Goal: Task Accomplishment & Management: Manage account settings

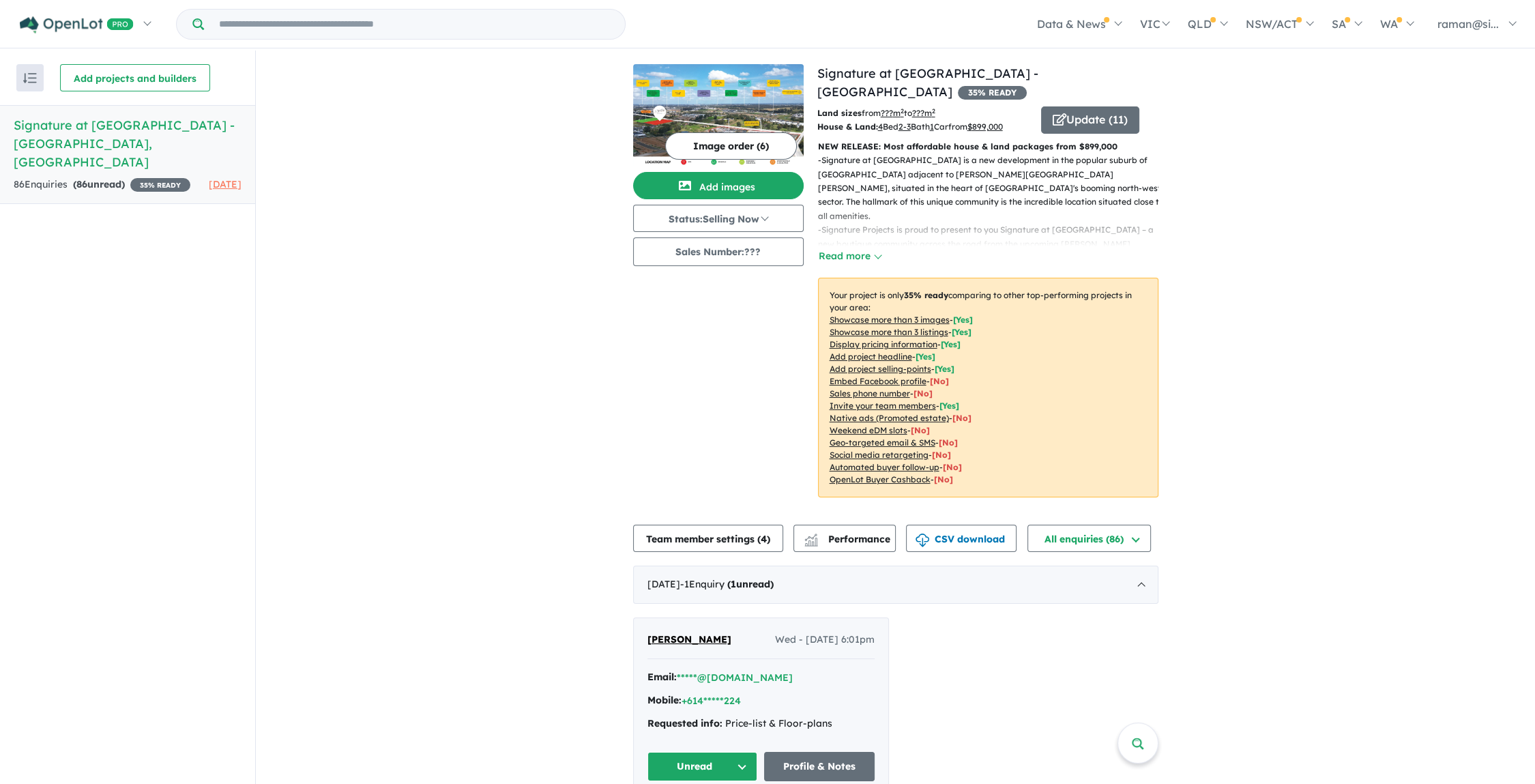
click at [117, 125] on h5 "Signature at [GEOGRAPHIC_DATA] , [GEOGRAPHIC_DATA]" at bounding box center [127, 144] width 228 height 55
click at [1068, 106] on button "Update ( 11 )" at bounding box center [1090, 120] width 98 height 27
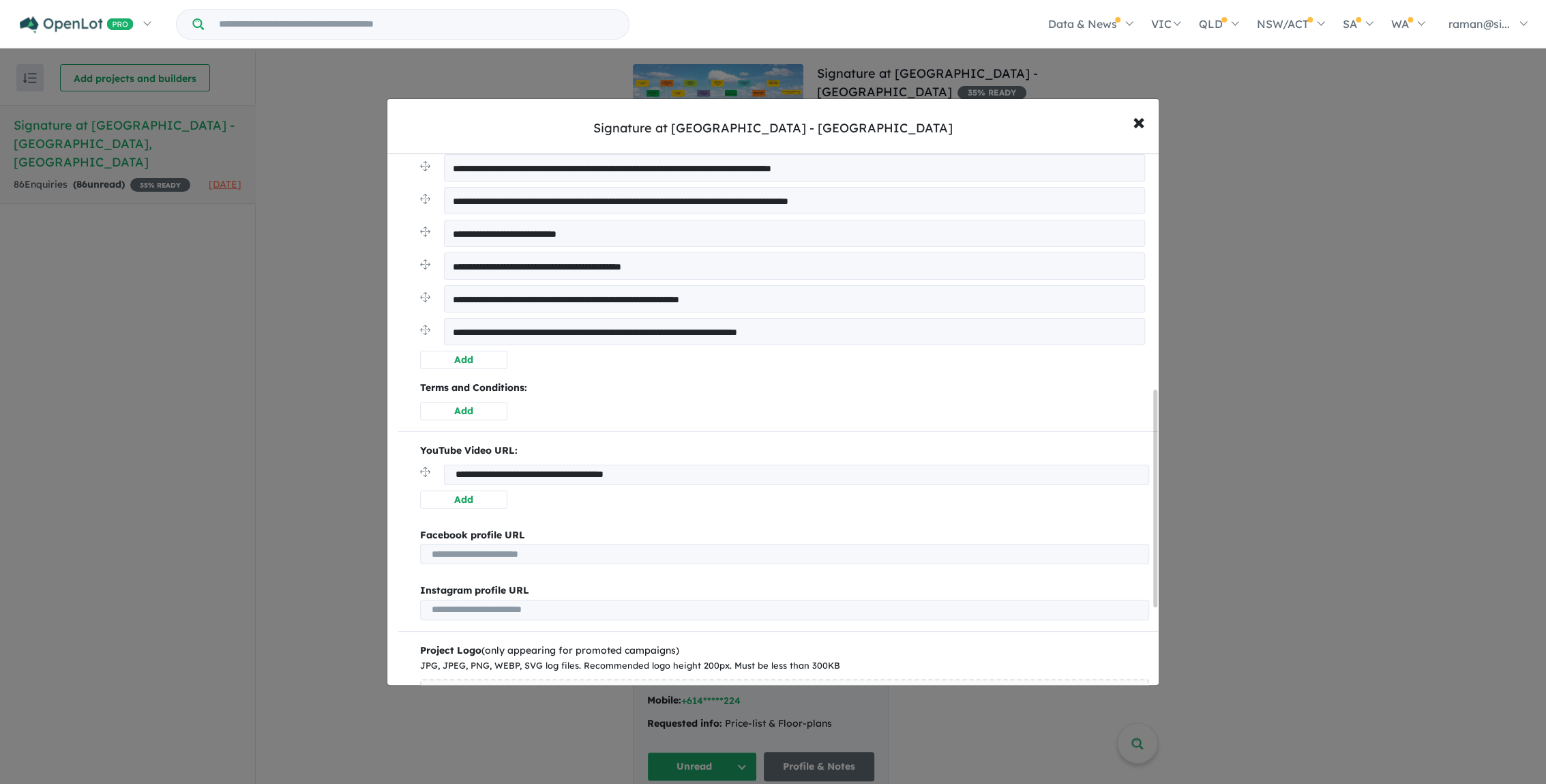
scroll to position [545, 0]
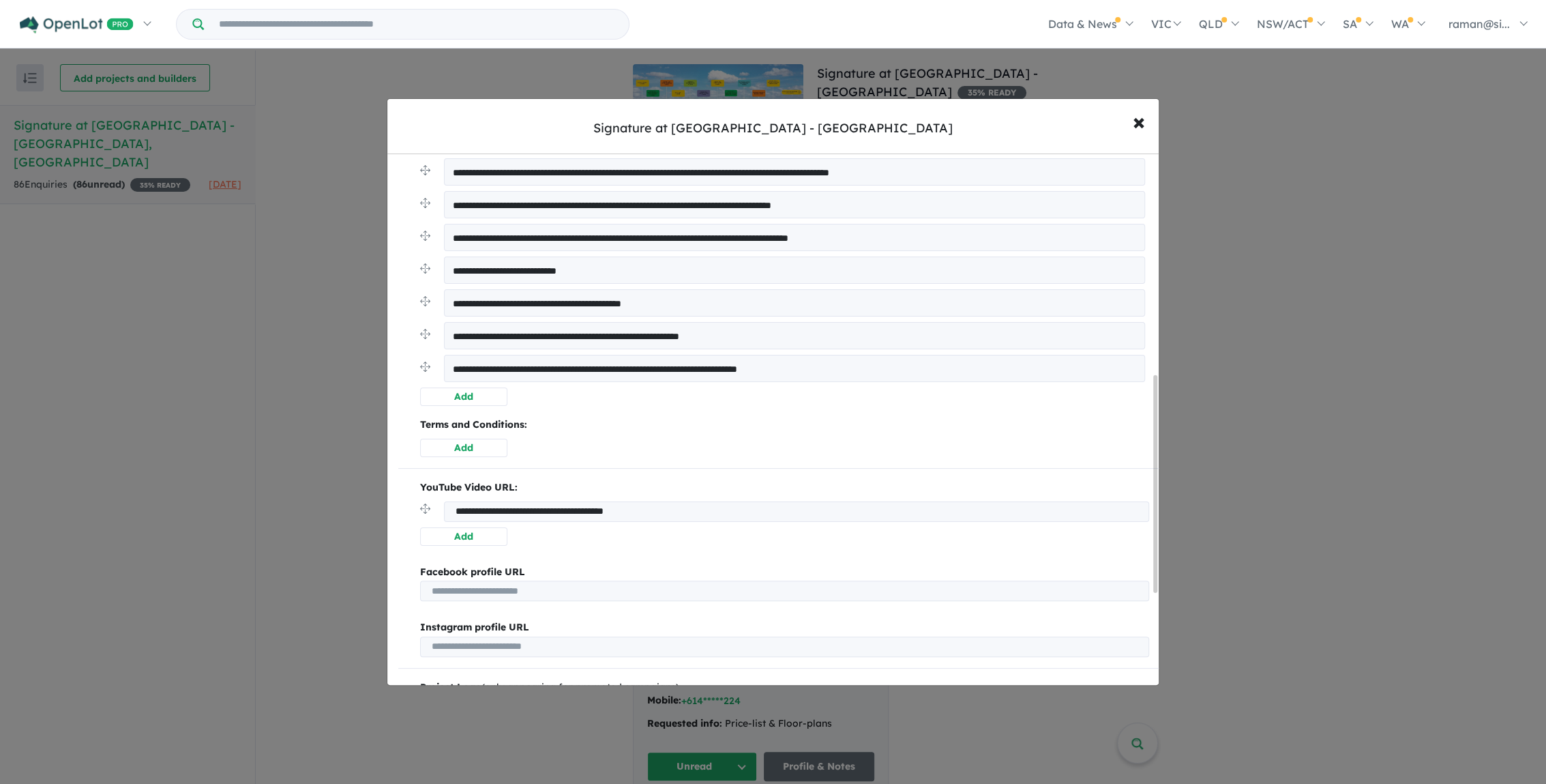
click at [698, 509] on input "**********" at bounding box center [797, 511] width 706 height 20
drag, startPoint x: 715, startPoint y: 506, endPoint x: 245, endPoint y: 500, distance: 470.0
click at [232, 510] on div "**********" at bounding box center [773, 392] width 1546 height 784
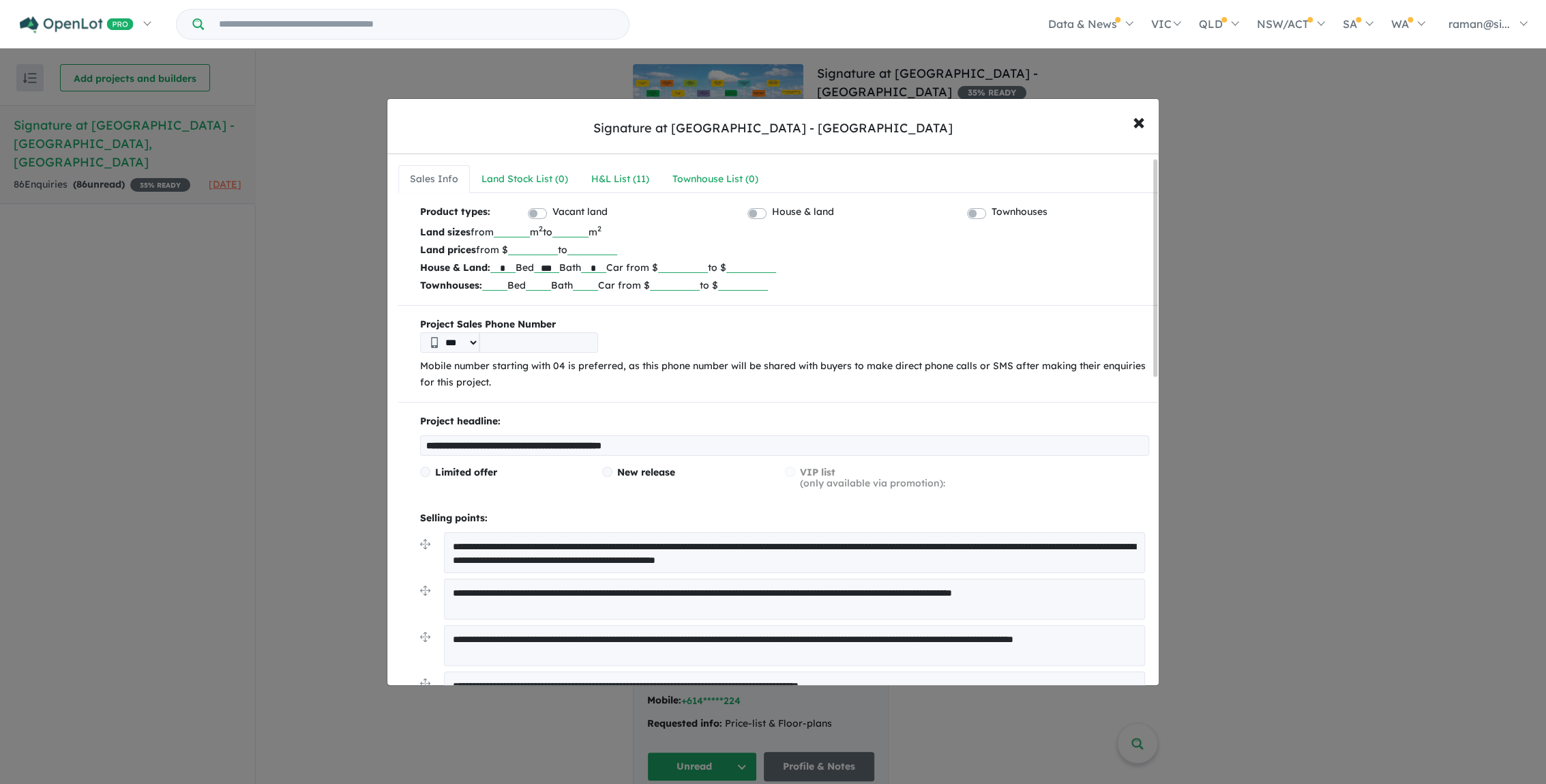
scroll to position [0, 0]
click at [531, 177] on div "Land Stock List ( 0 )" at bounding box center [525, 179] width 87 height 16
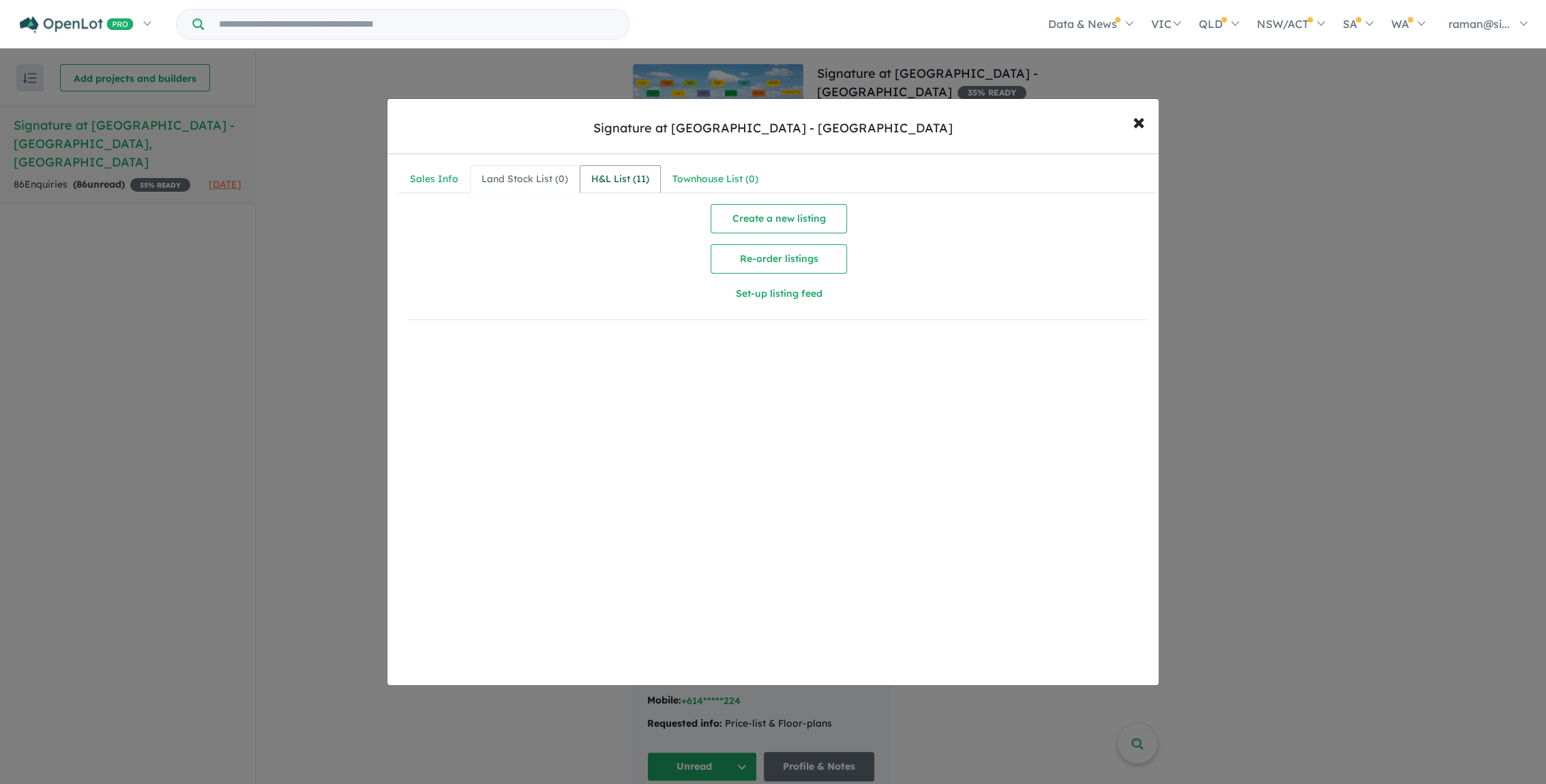
click at [606, 177] on div "H&L List ( 11 )" at bounding box center [620, 179] width 58 height 16
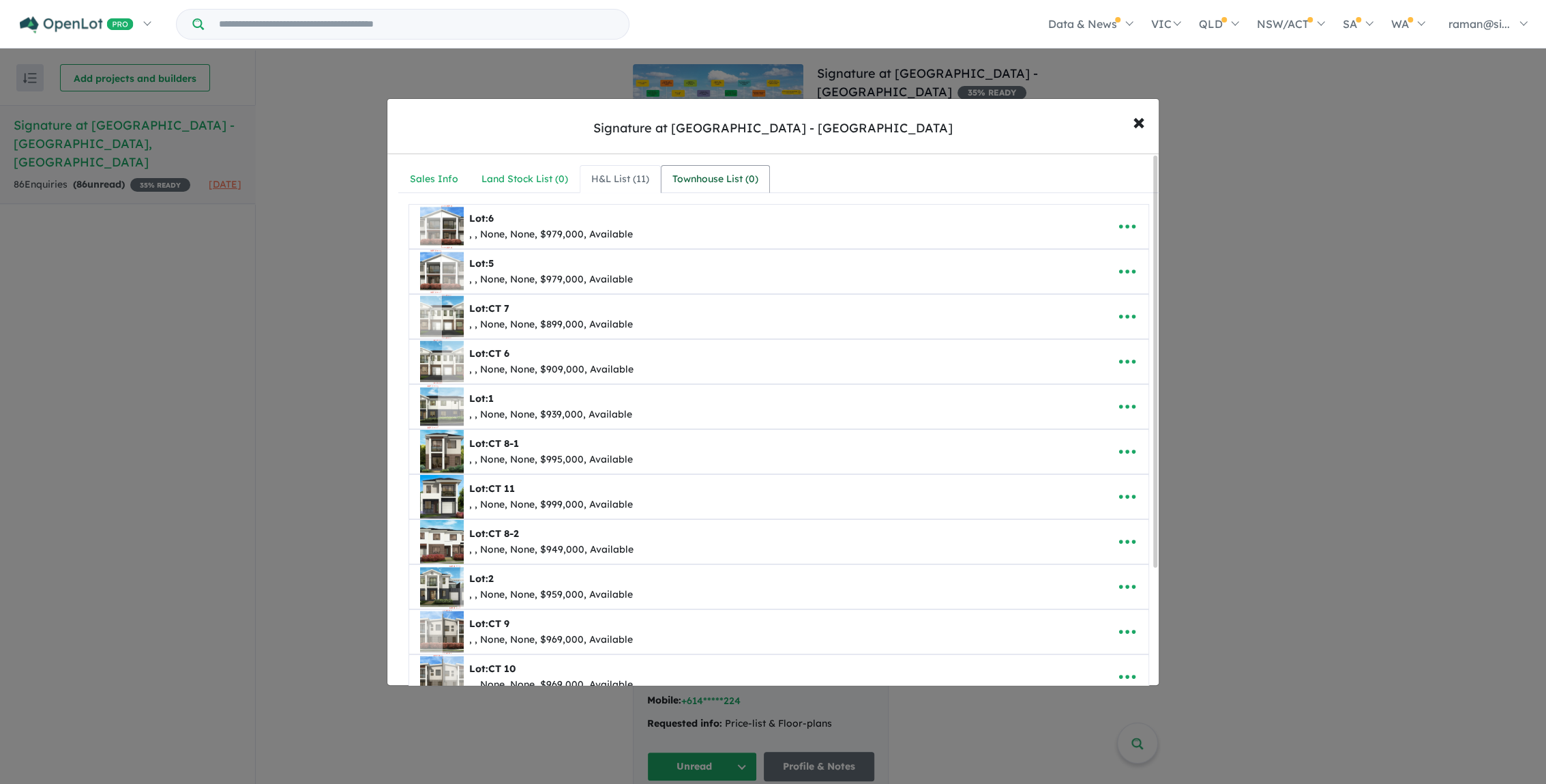
click at [698, 176] on div "Townhouse List ( 0 )" at bounding box center [715, 179] width 86 height 16
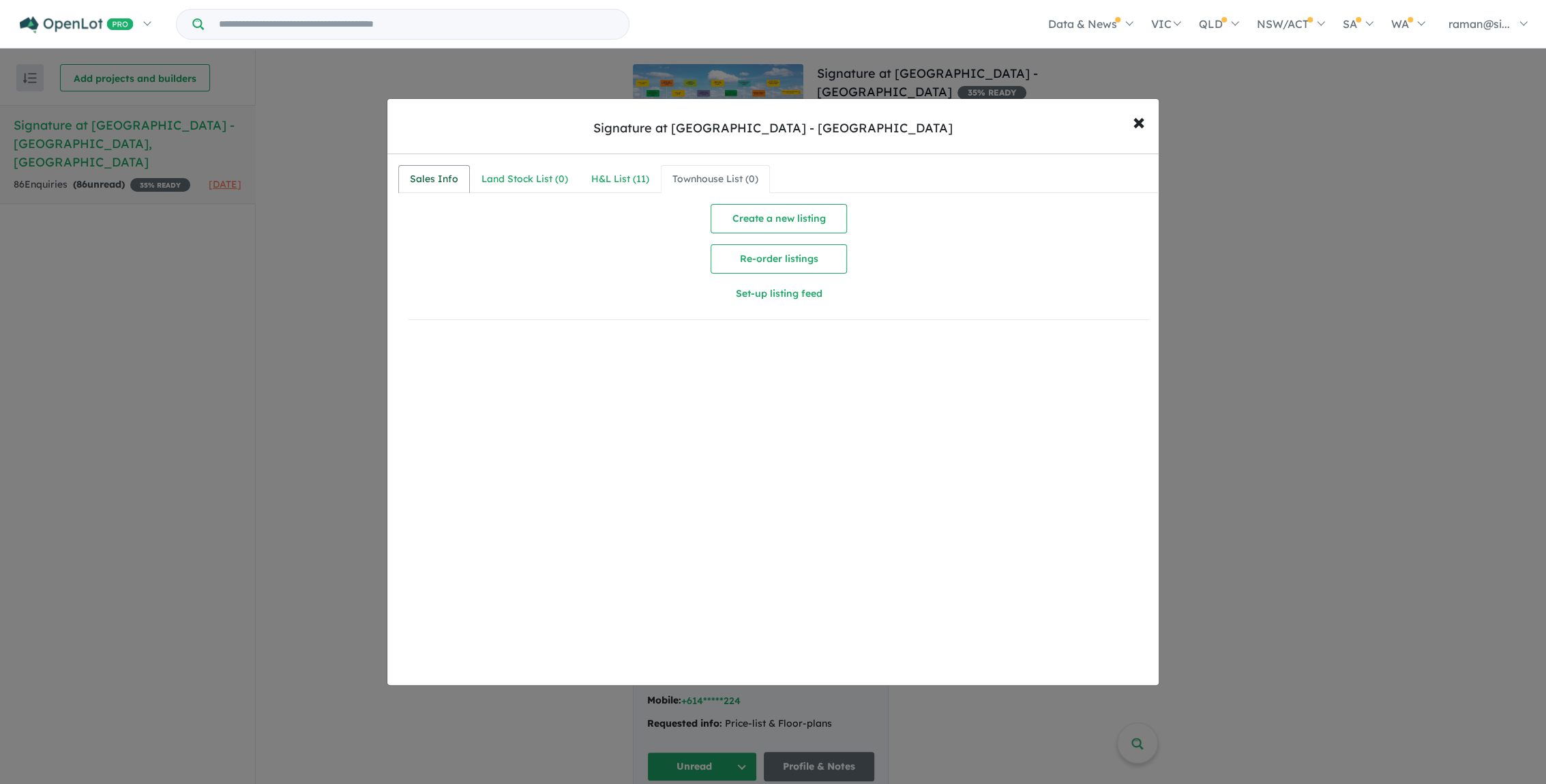
click at [430, 167] on link "Sales Info" at bounding box center [434, 179] width 72 height 28
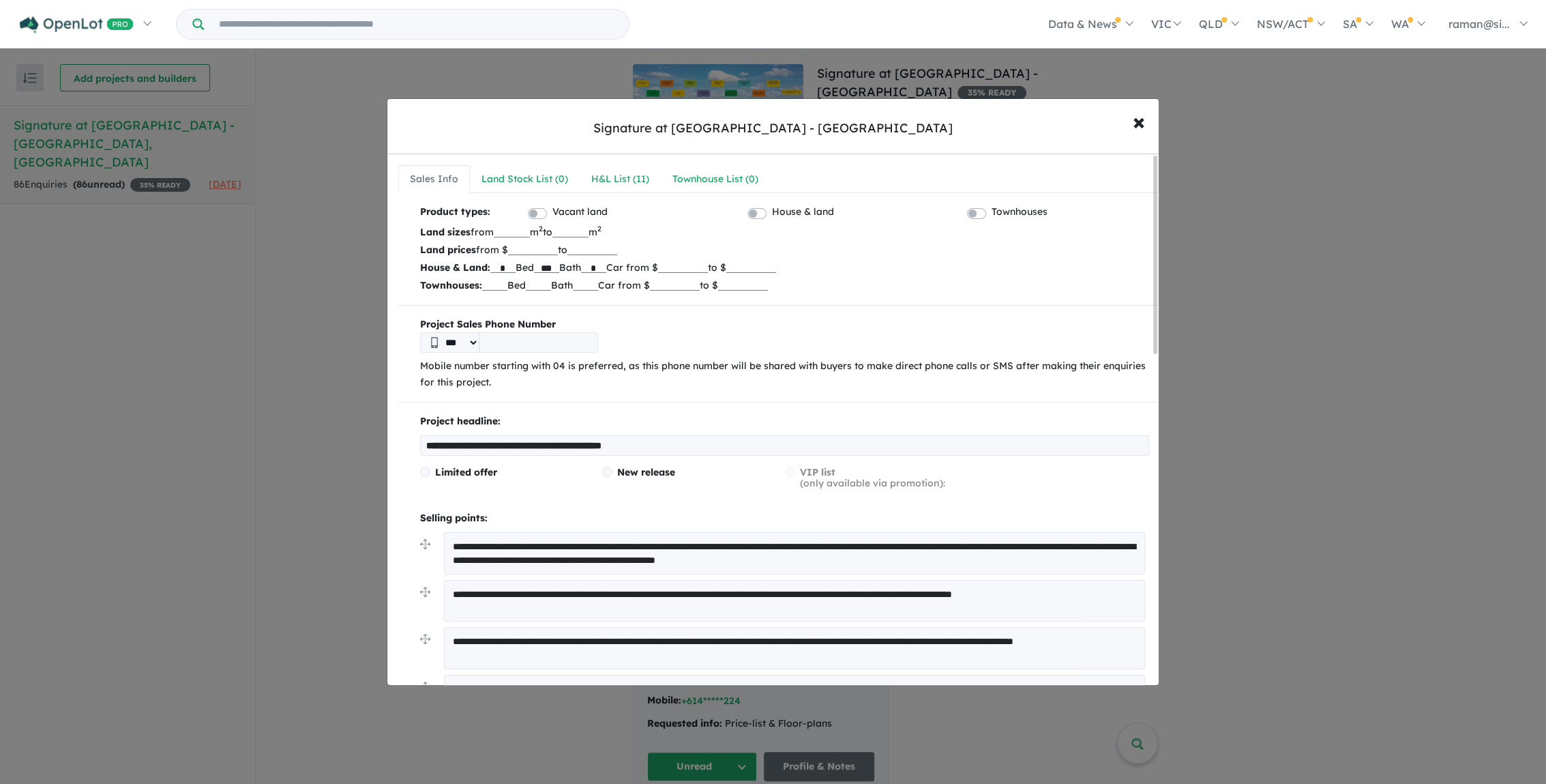
click at [536, 244] on input "number" at bounding box center [533, 247] width 50 height 13
click at [593, 243] on input "number" at bounding box center [593, 247] width 50 height 13
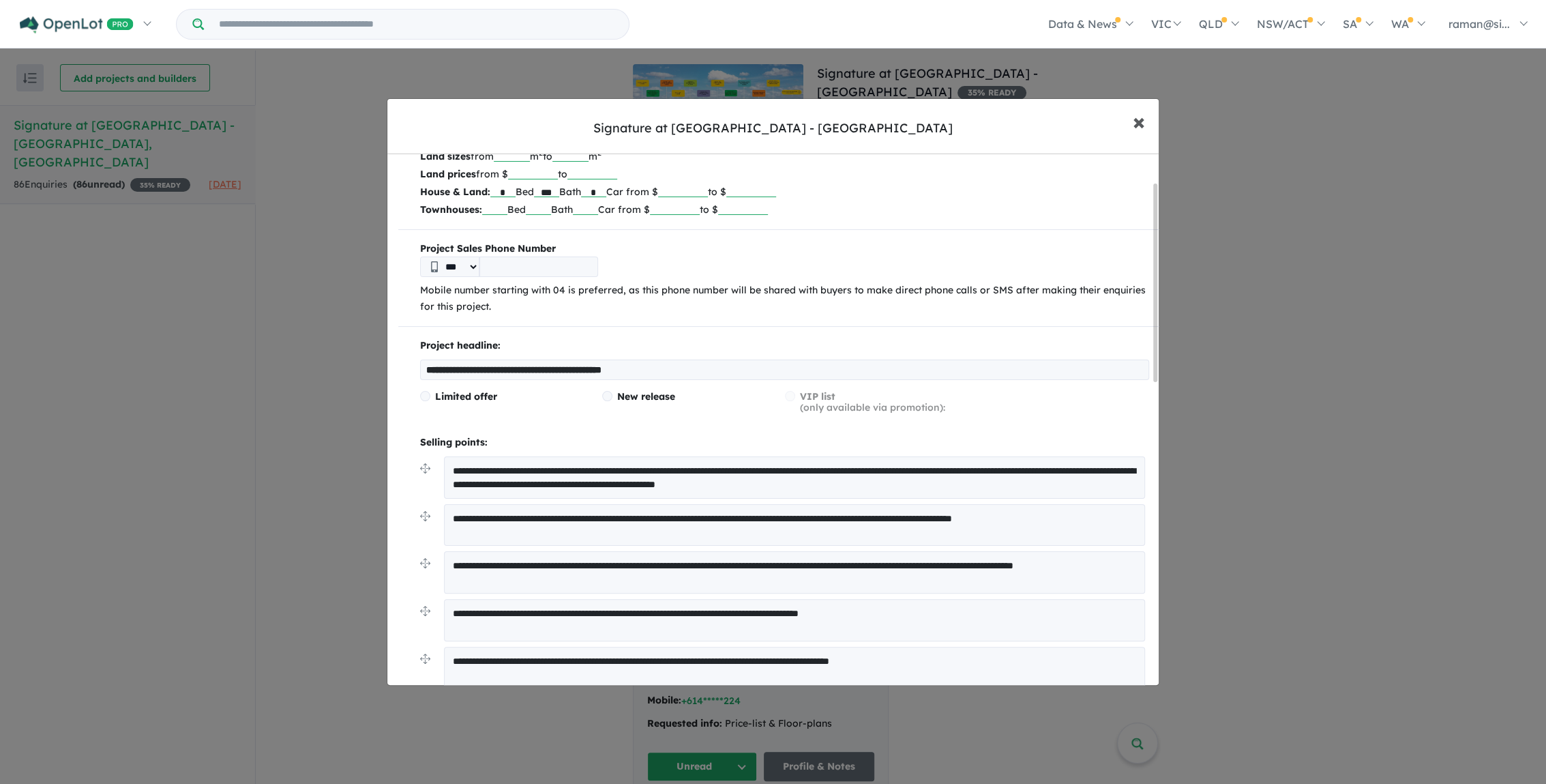
click at [1133, 122] on span "×" at bounding box center [1139, 121] width 12 height 29
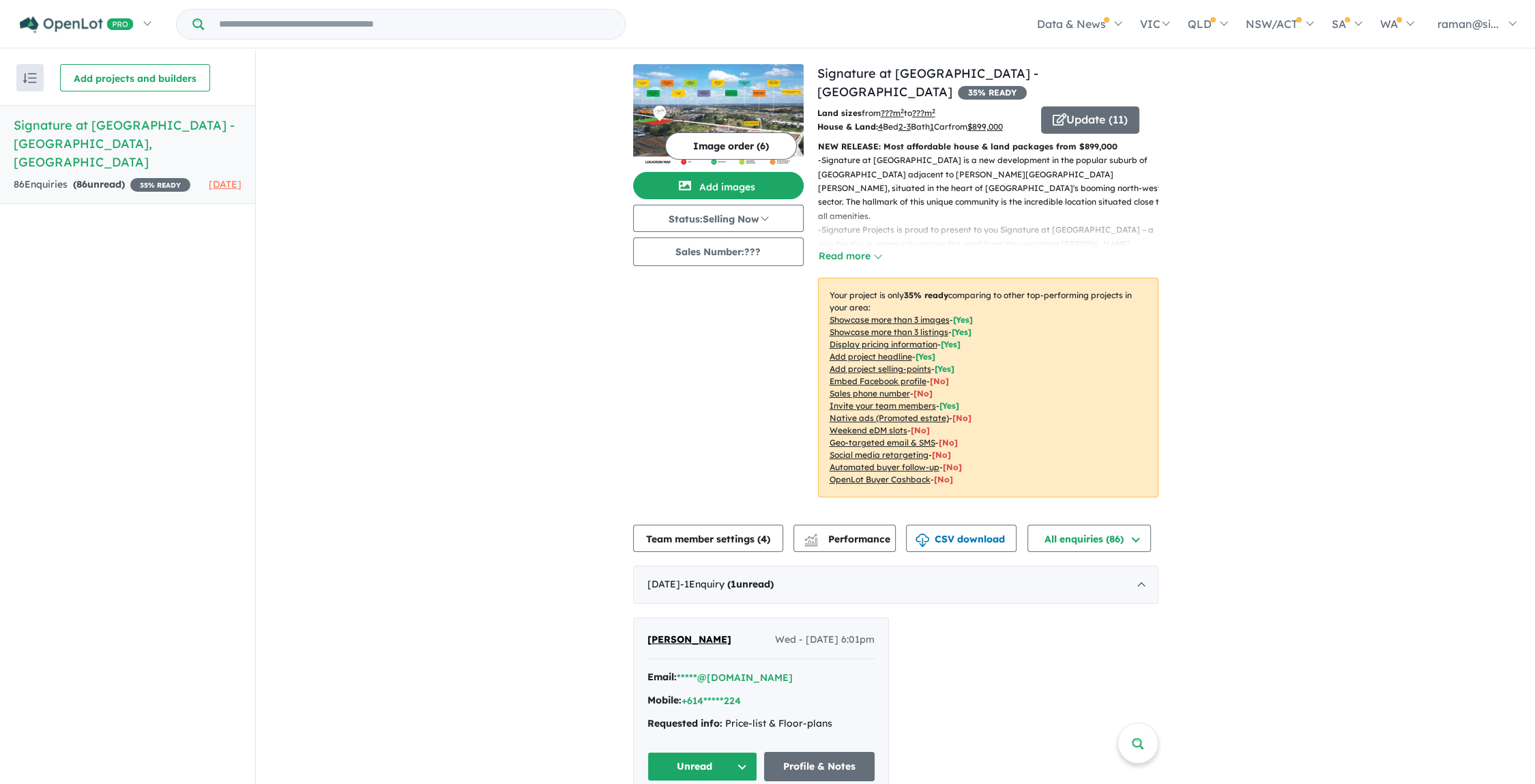
click at [1027, 86] on span "35 % READY" at bounding box center [993, 92] width 69 height 13
click at [979, 70] on link "Signature at [GEOGRAPHIC_DATA] - [GEOGRAPHIC_DATA]" at bounding box center [927, 82] width 221 height 34
click at [696, 214] on button "Status: Selling Now" at bounding box center [719, 218] width 170 height 27
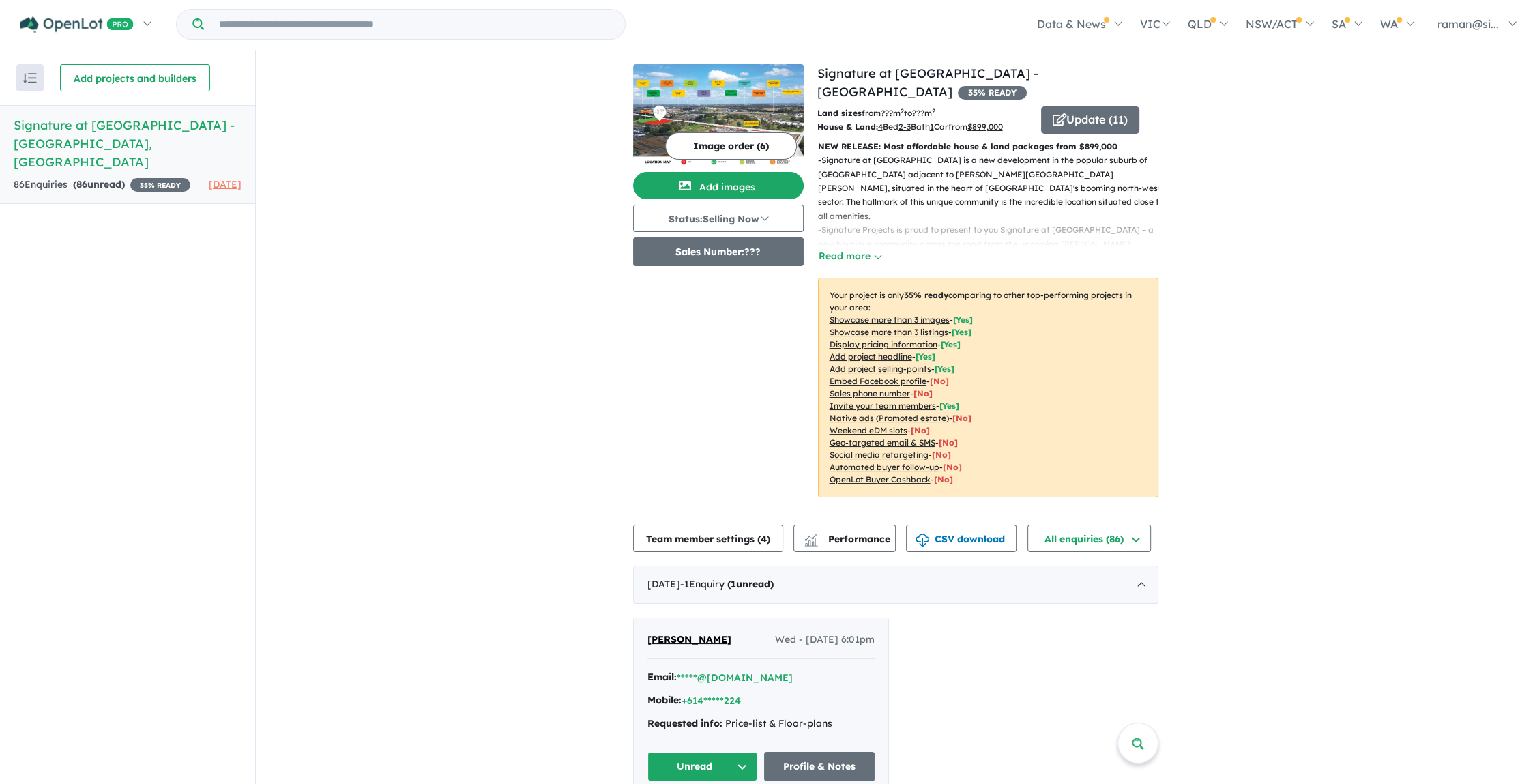
click at [680, 255] on button "Sales Number: ???" at bounding box center [719, 252] width 170 height 28
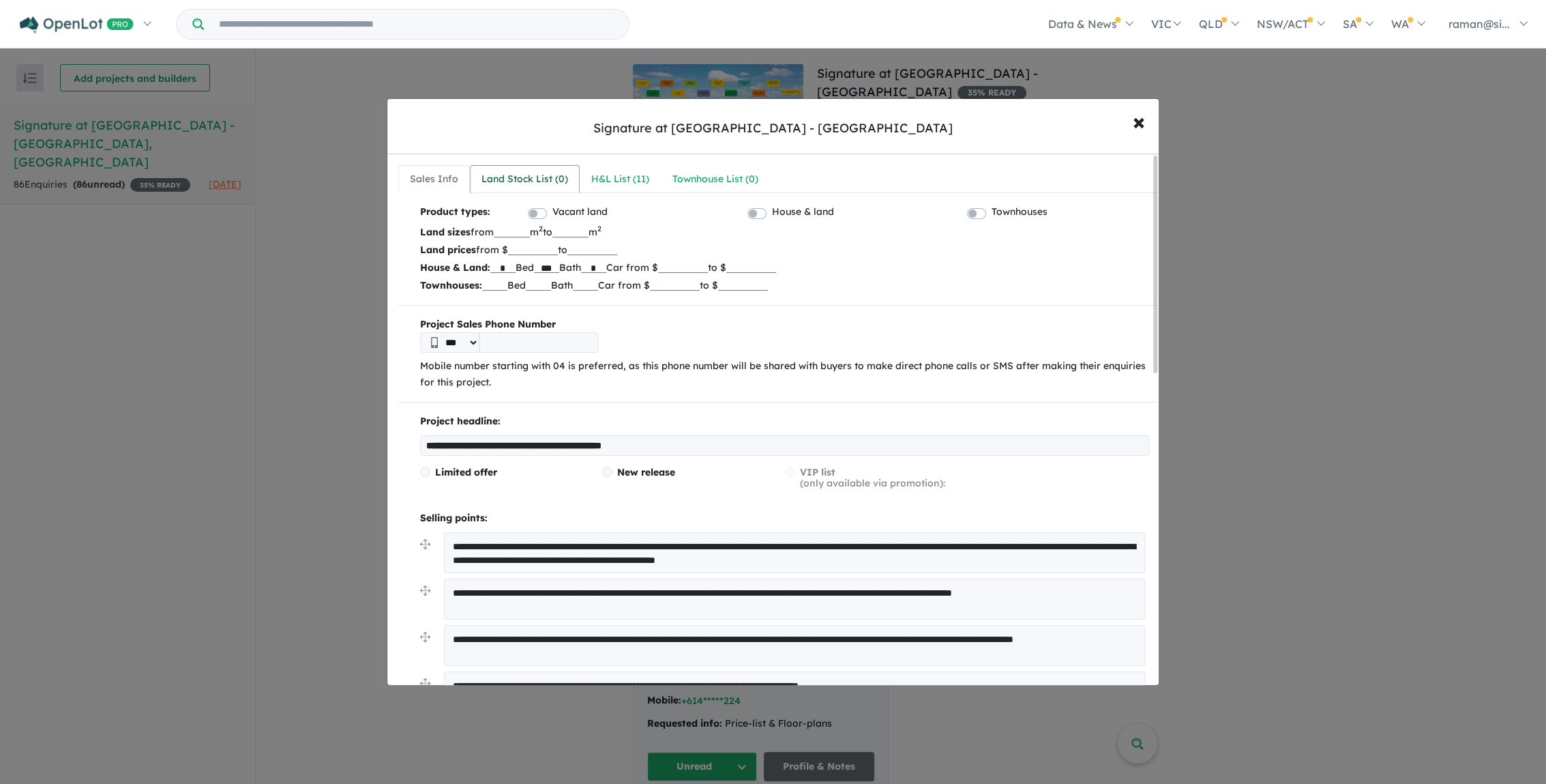
click at [503, 172] on div "Land Stock List ( 0 )" at bounding box center [525, 179] width 87 height 16
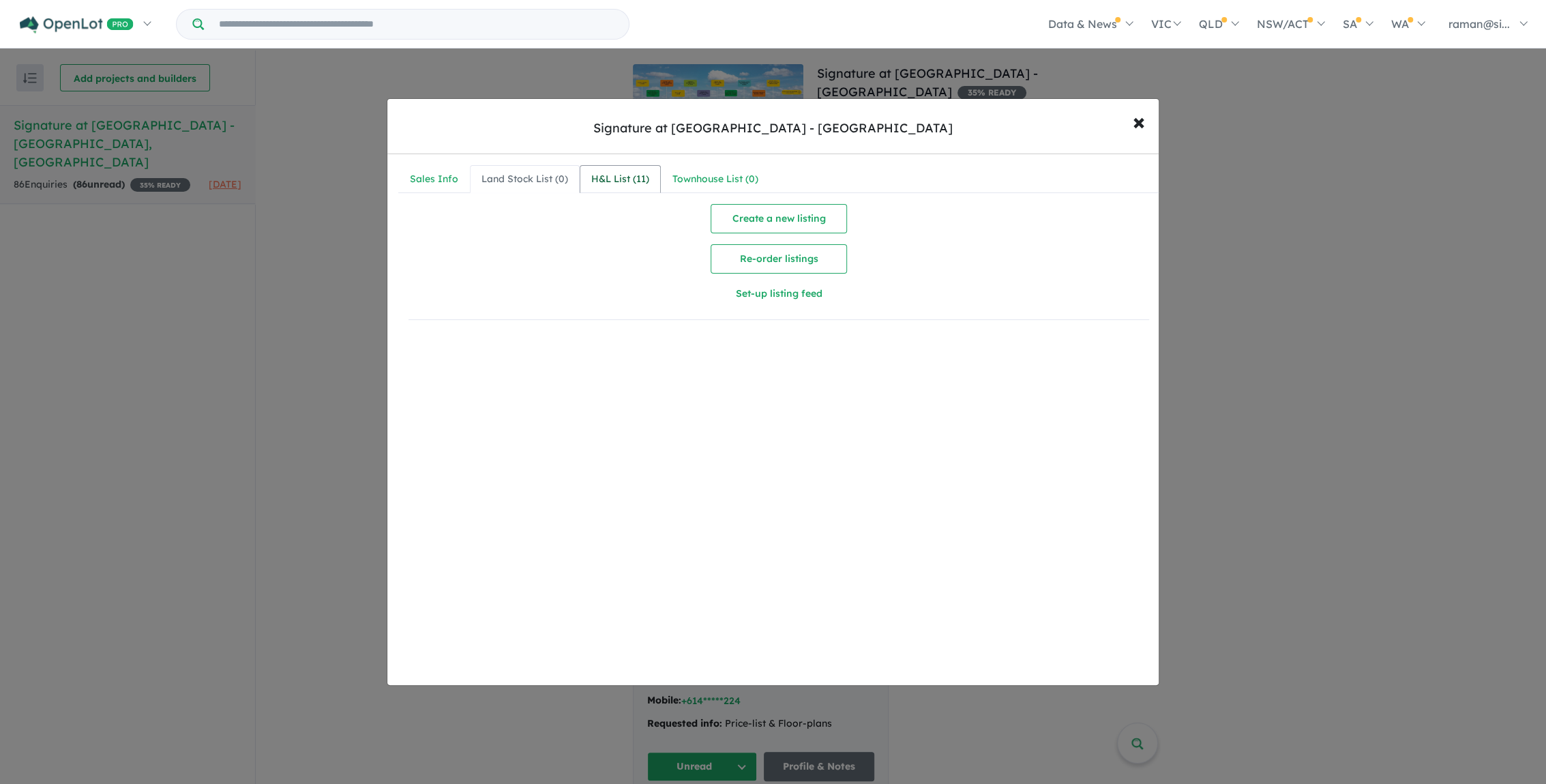
click at [593, 169] on link "H&L List ( 11 )" at bounding box center [621, 179] width 82 height 28
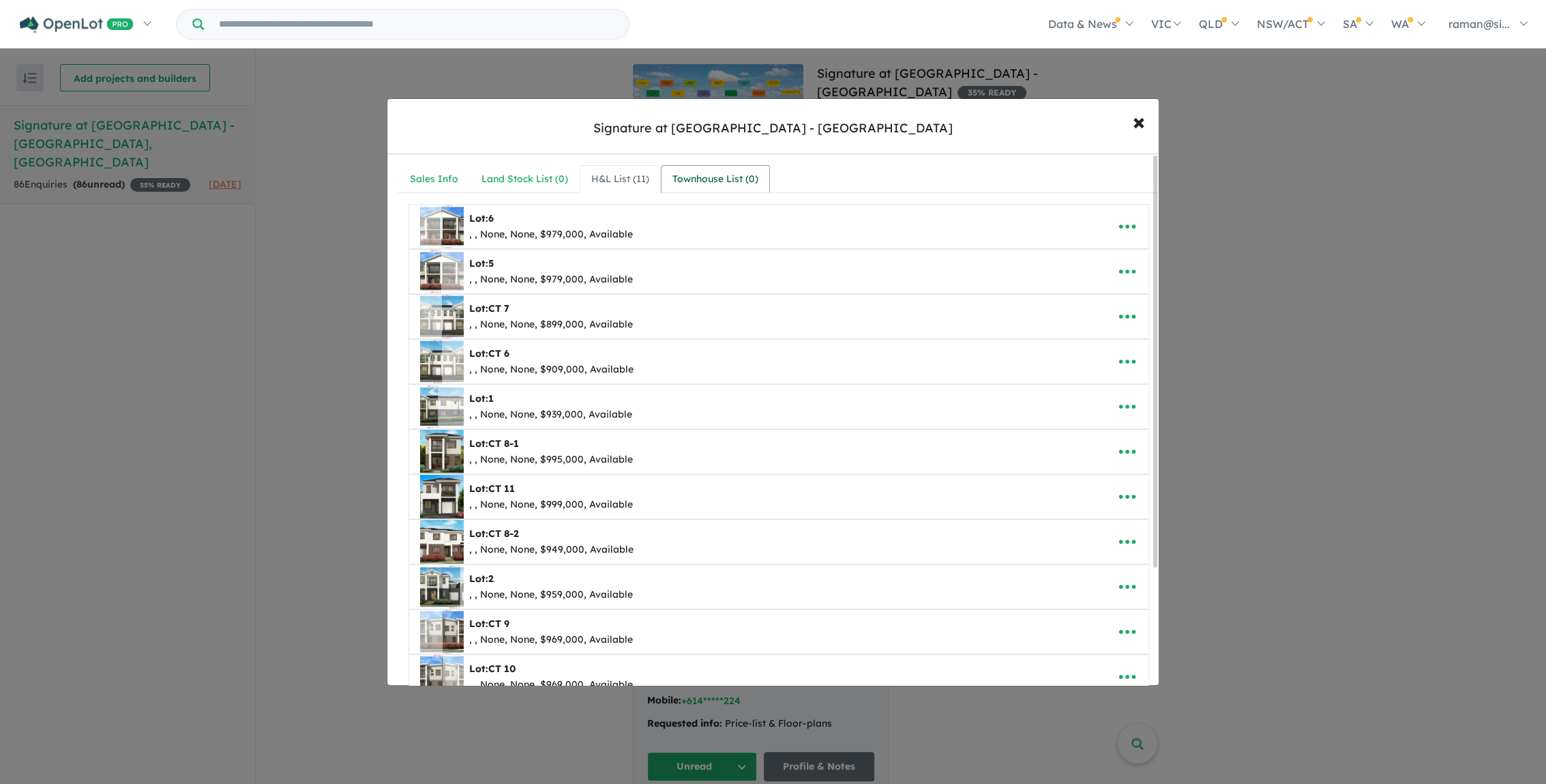
click at [682, 168] on link "Townhouse List ( 0 )" at bounding box center [715, 179] width 109 height 28
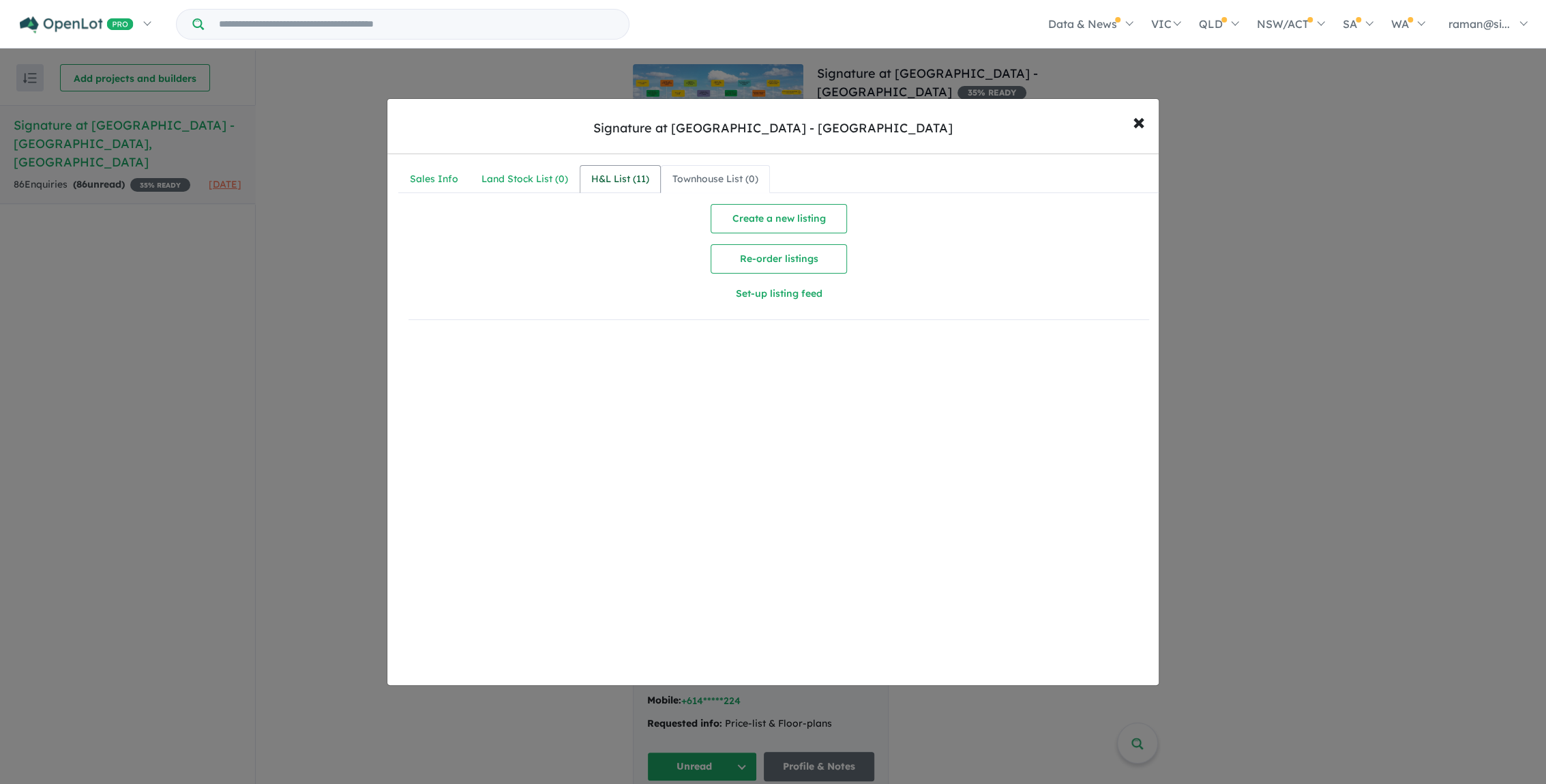
click at [609, 169] on link "H&L List ( 11 )" at bounding box center [621, 179] width 82 height 28
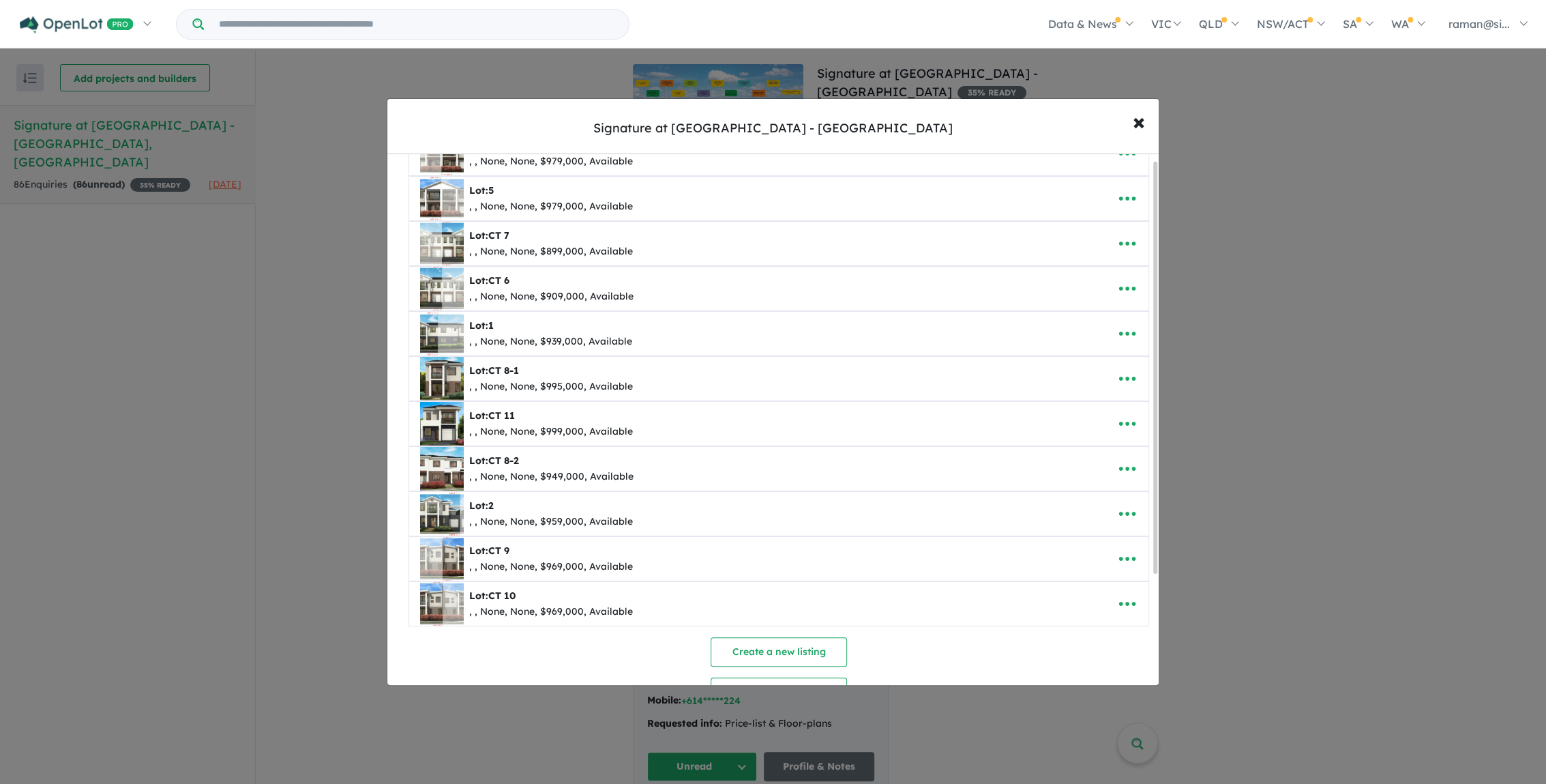
scroll to position [0, 0]
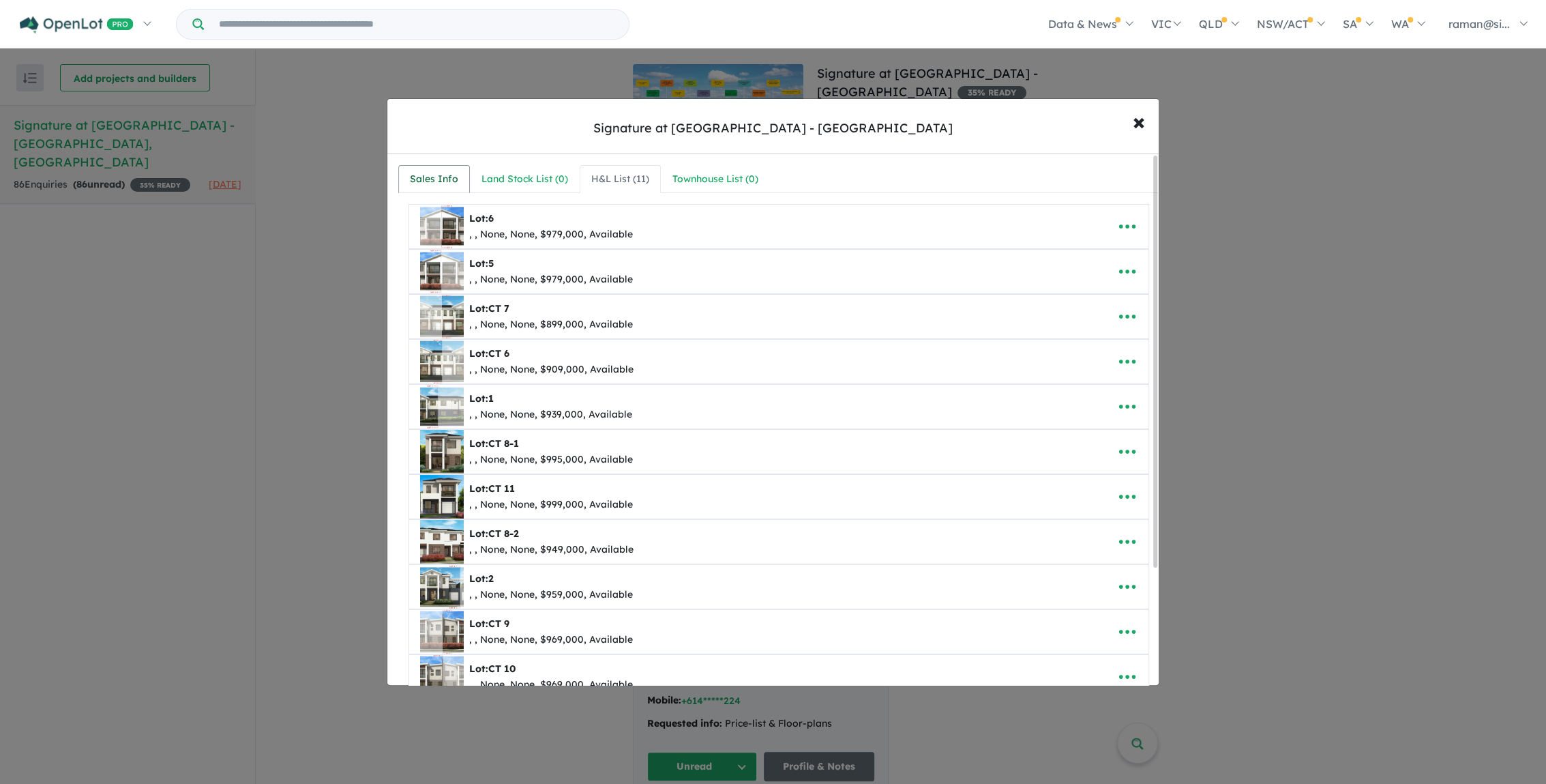
click at [438, 178] on div "Sales Info" at bounding box center [434, 179] width 49 height 16
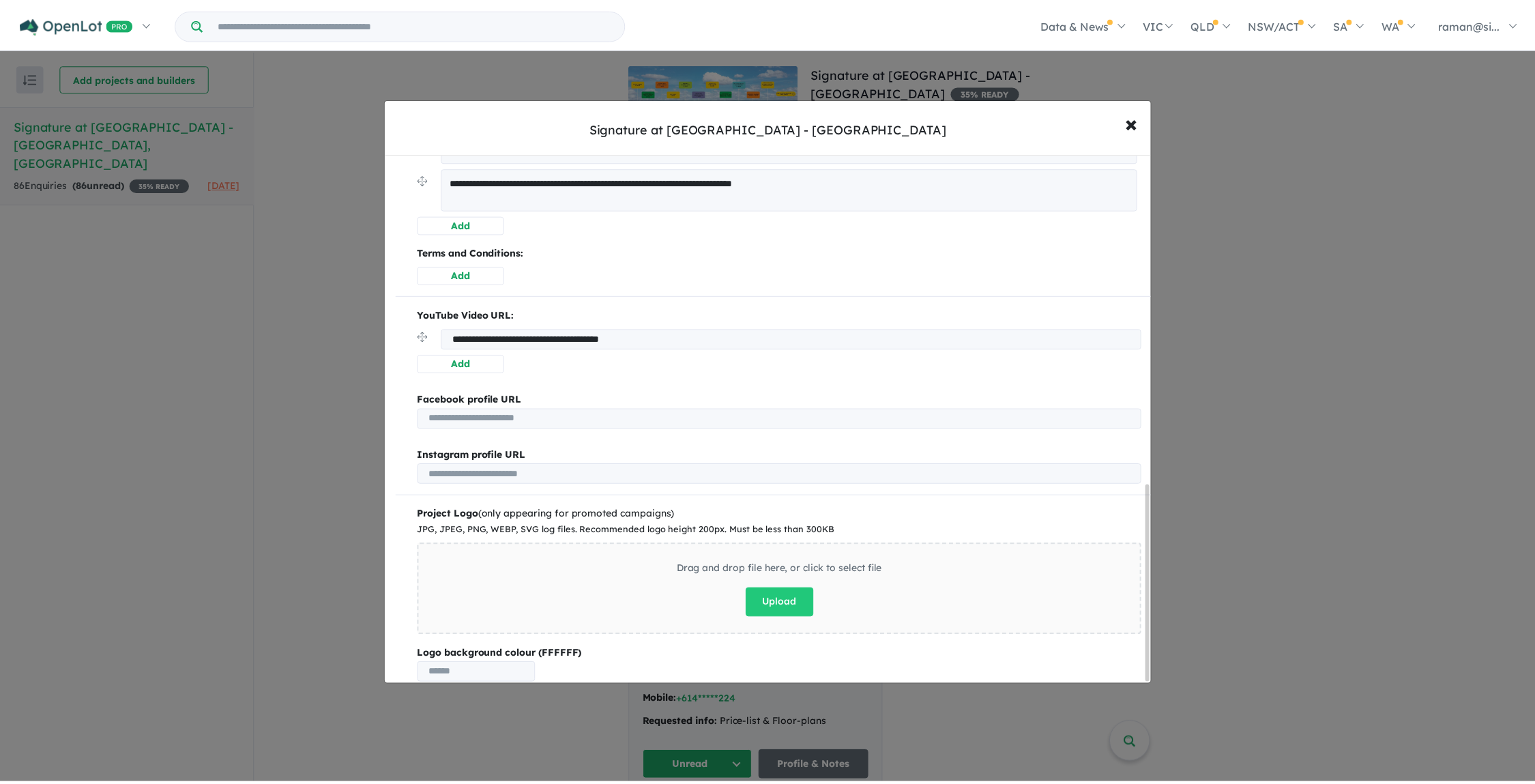
scroll to position [896, 0]
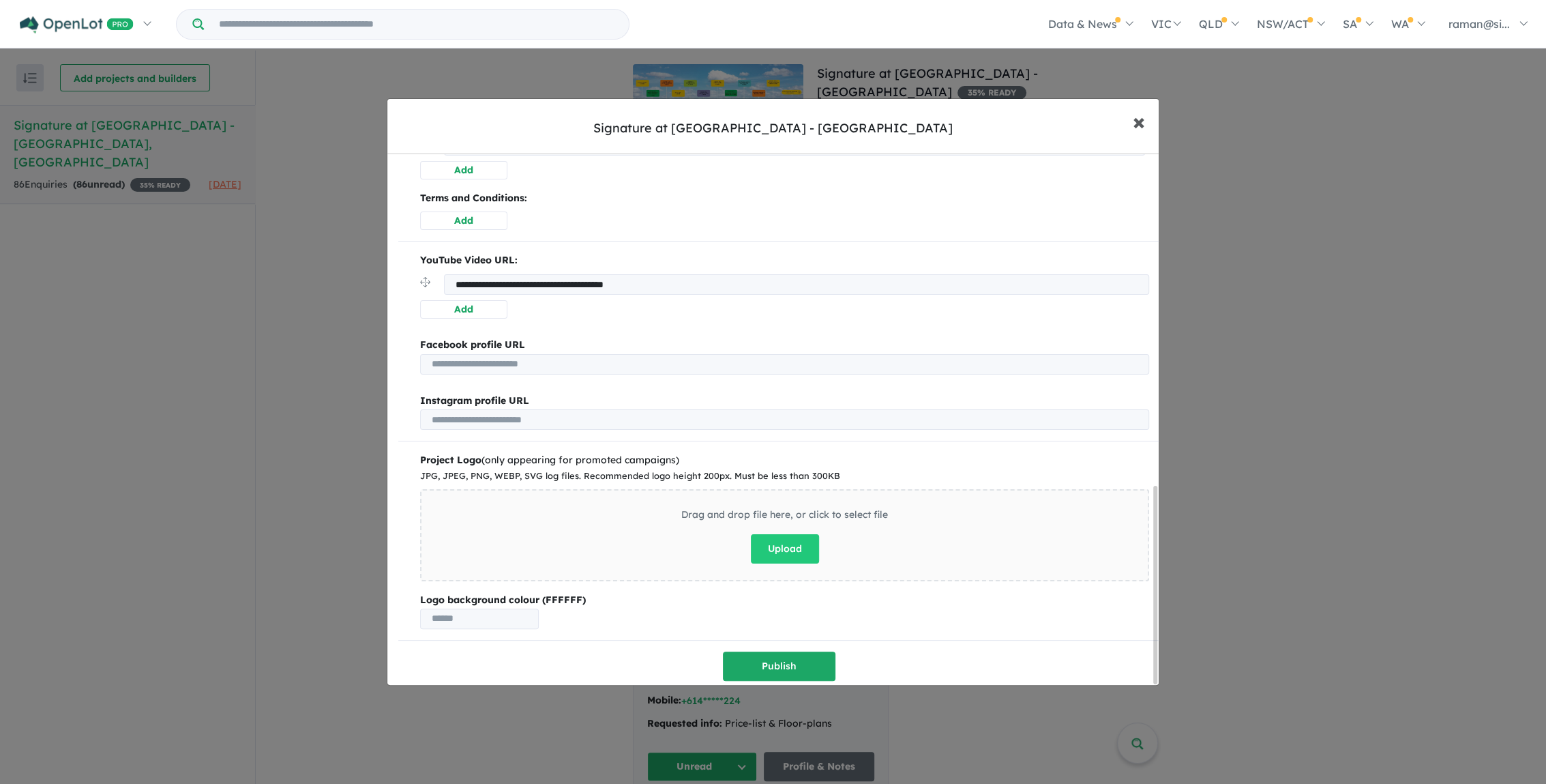
click at [1137, 122] on span "×" at bounding box center [1139, 121] width 12 height 29
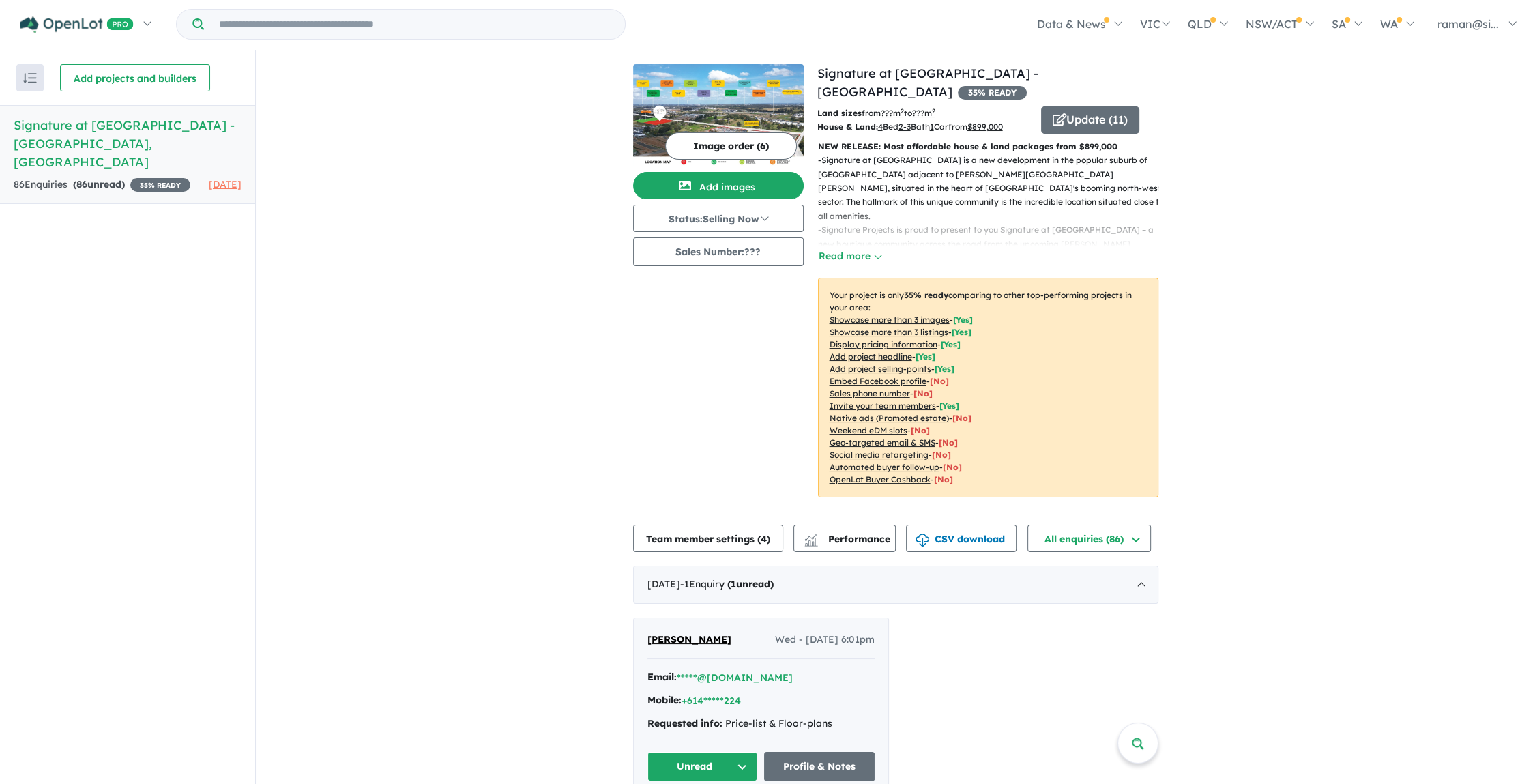
click at [20, 74] on button "button" at bounding box center [29, 77] width 28 height 27
click at [167, 75] on button "Add projects and builders" at bounding box center [135, 77] width 150 height 27
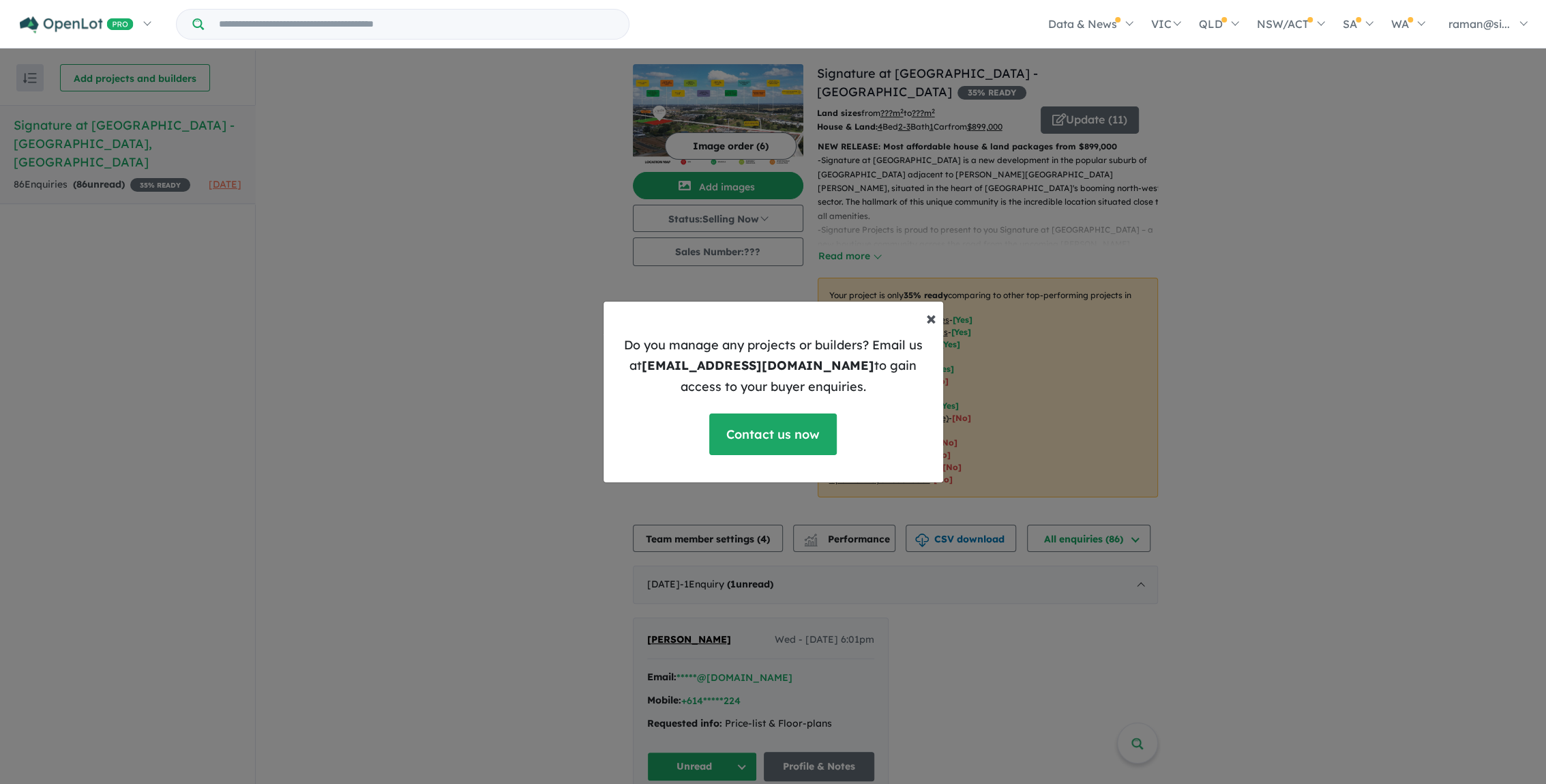
click at [930, 321] on span "×" at bounding box center [931, 318] width 11 height 24
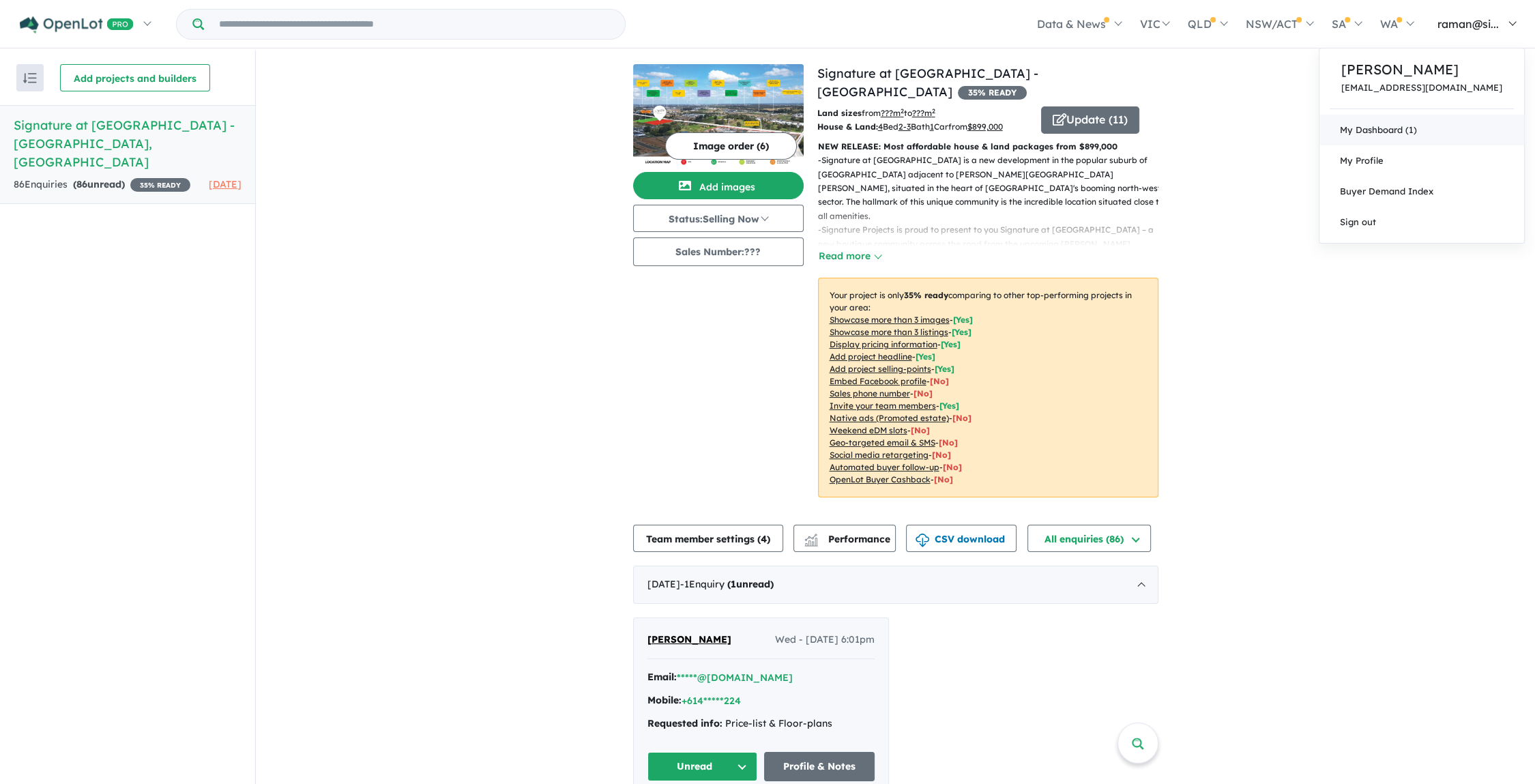
click at [1436, 133] on link "My Dashboard (1)" at bounding box center [1421, 129] width 205 height 31
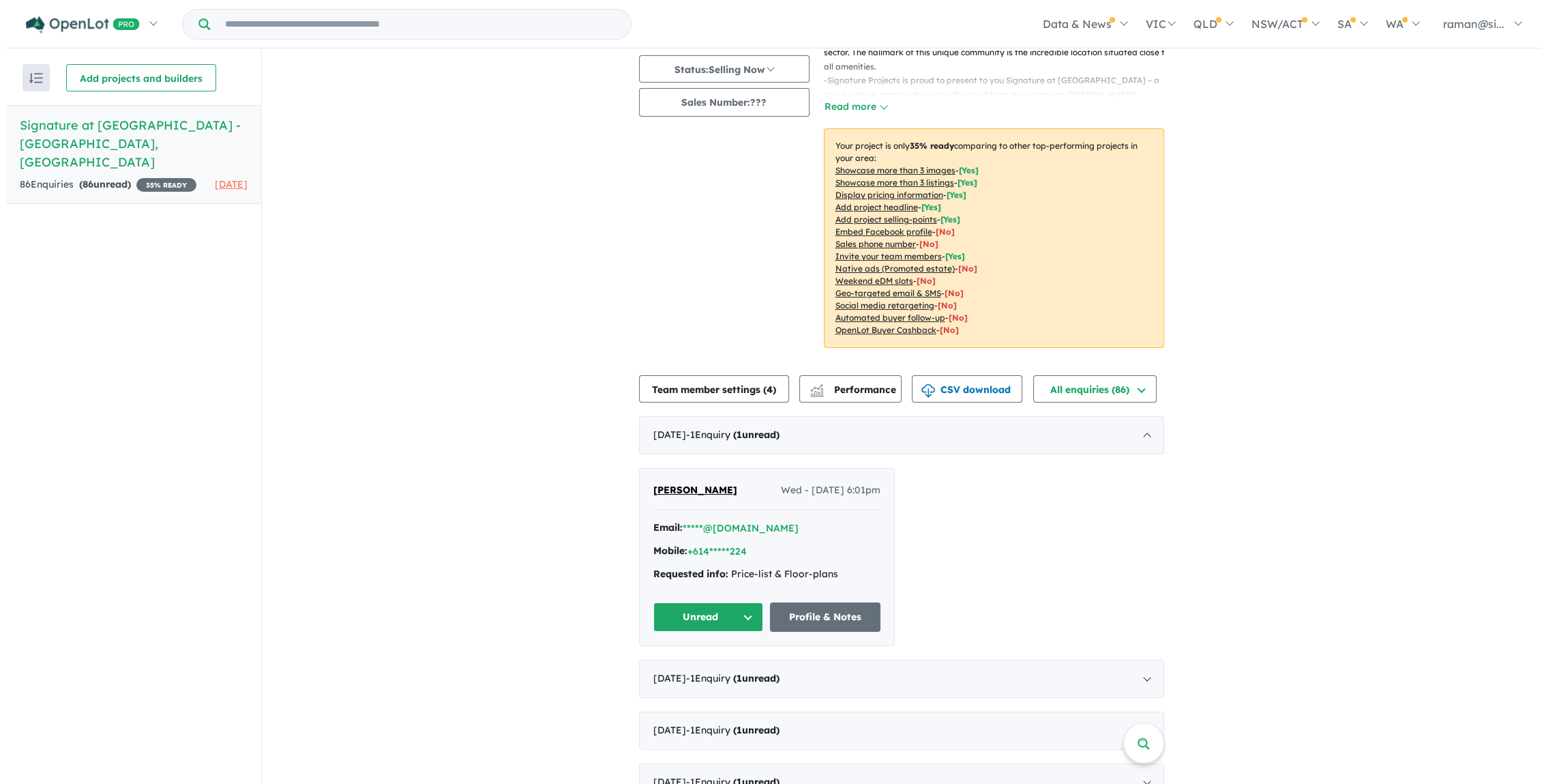
scroll to position [152, 0]
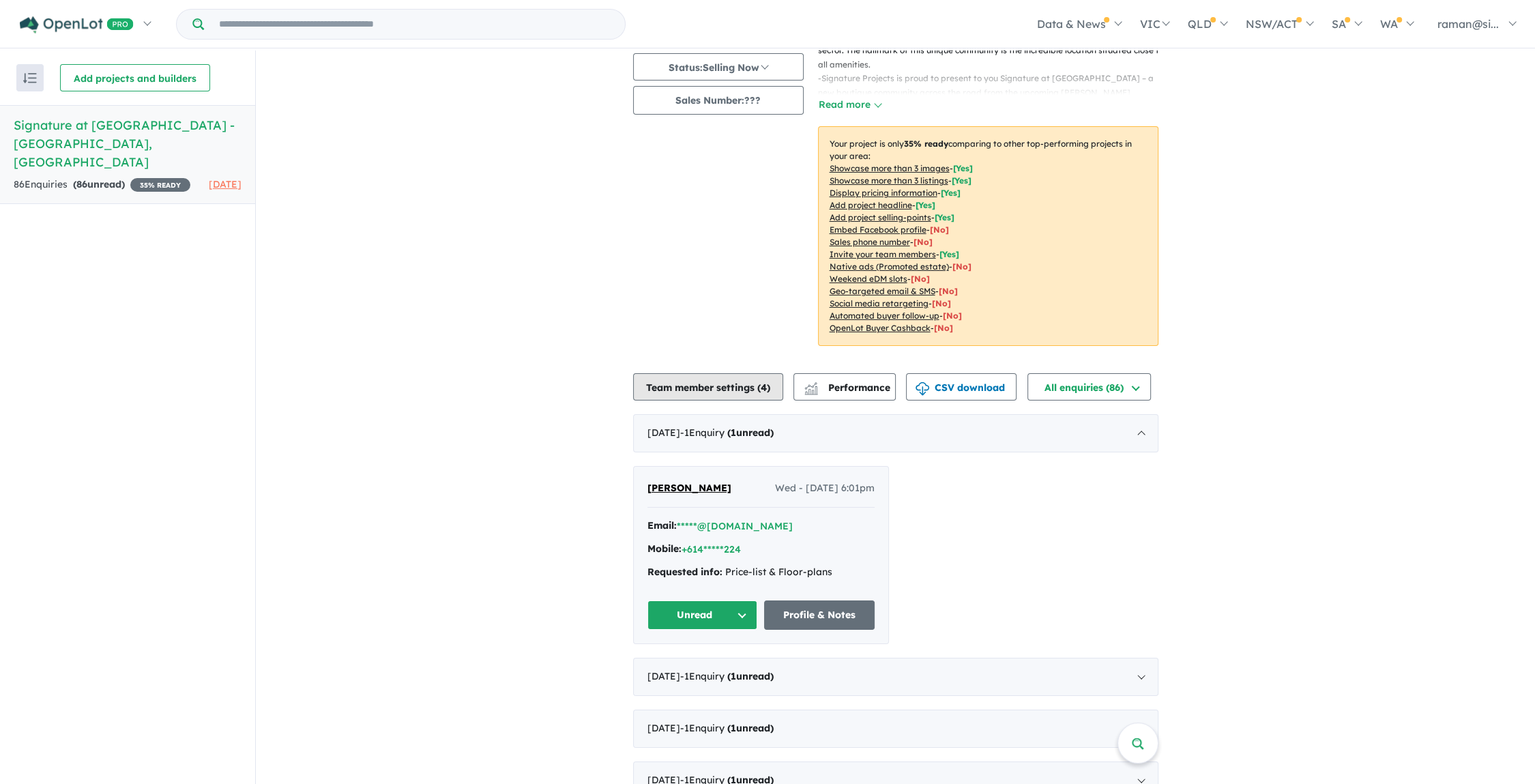
click at [686, 373] on button "Team member settings ( 4 )" at bounding box center [708, 387] width 150 height 27
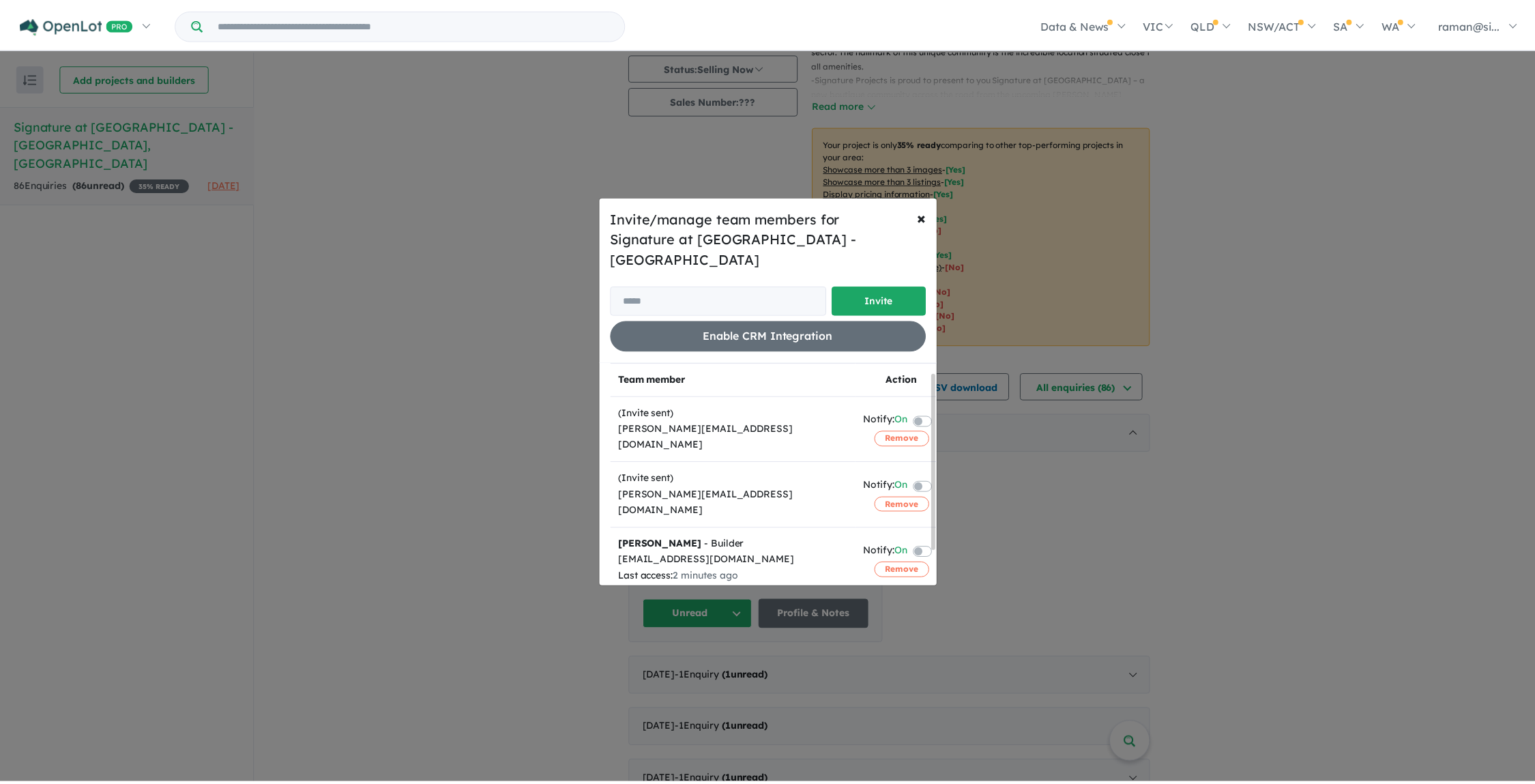
scroll to position [0, 0]
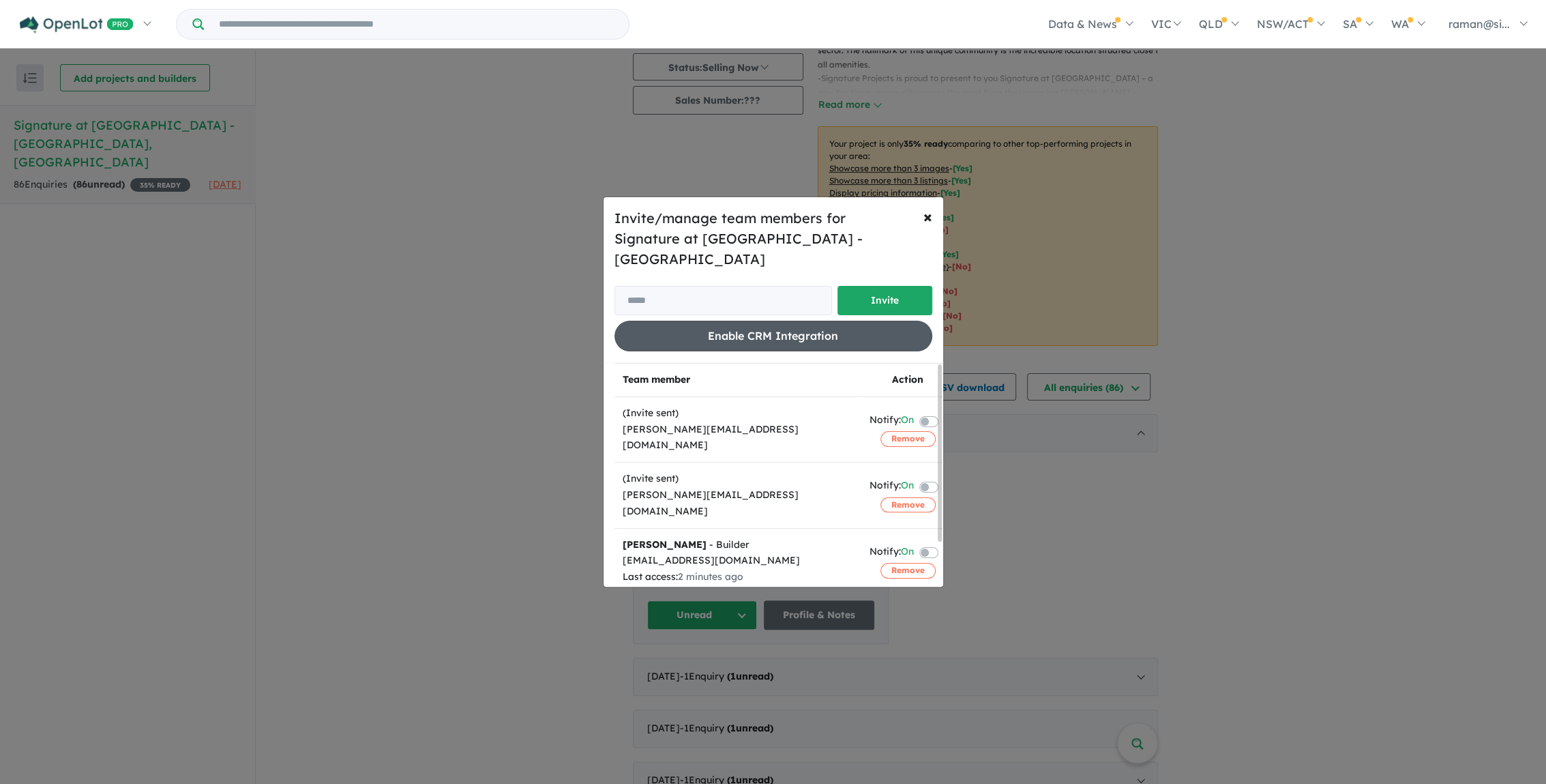
click at [791, 329] on button "Enable CRM Integration" at bounding box center [773, 335] width 318 height 31
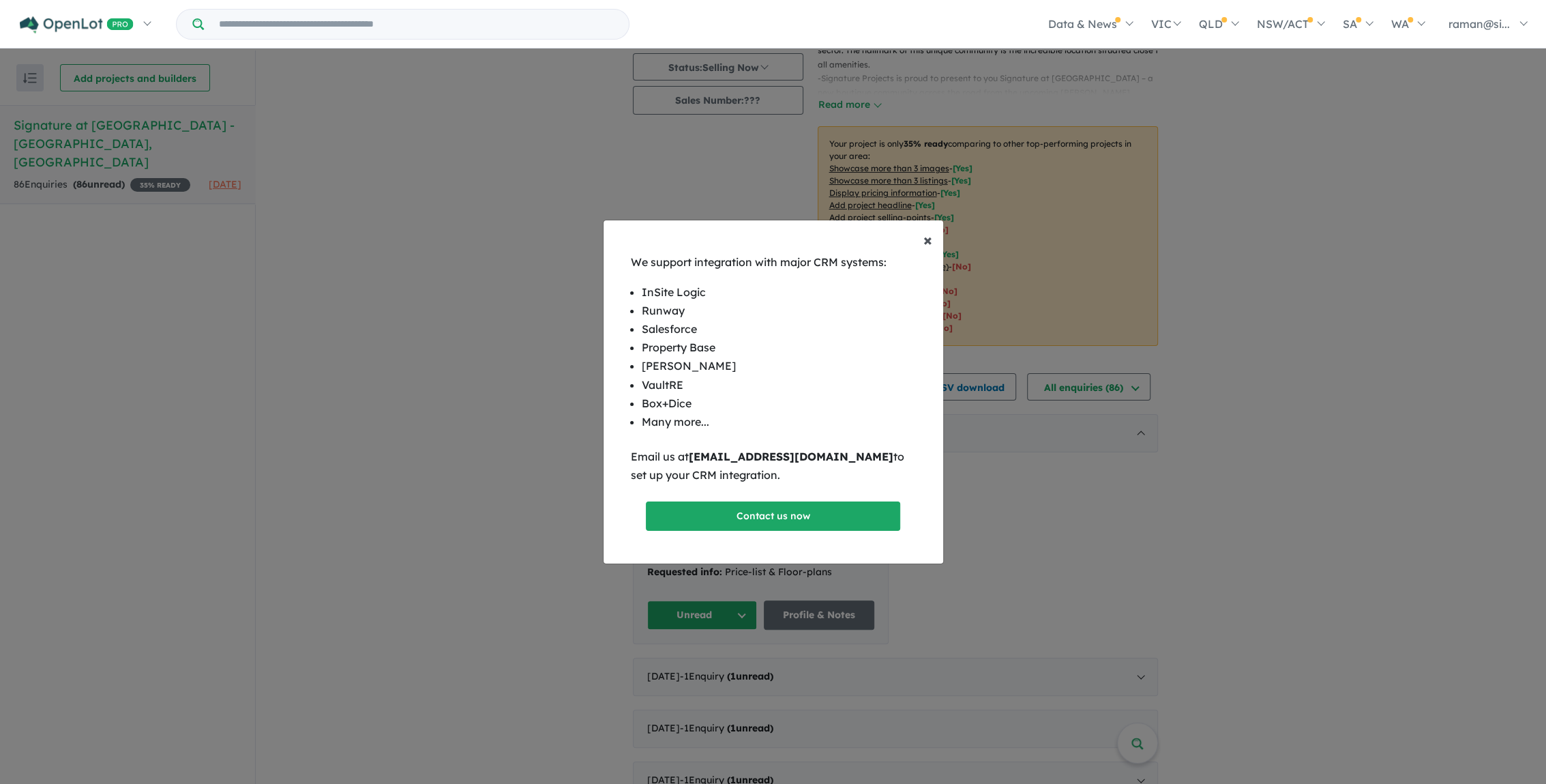
click at [926, 235] on span "×" at bounding box center [928, 239] width 9 height 20
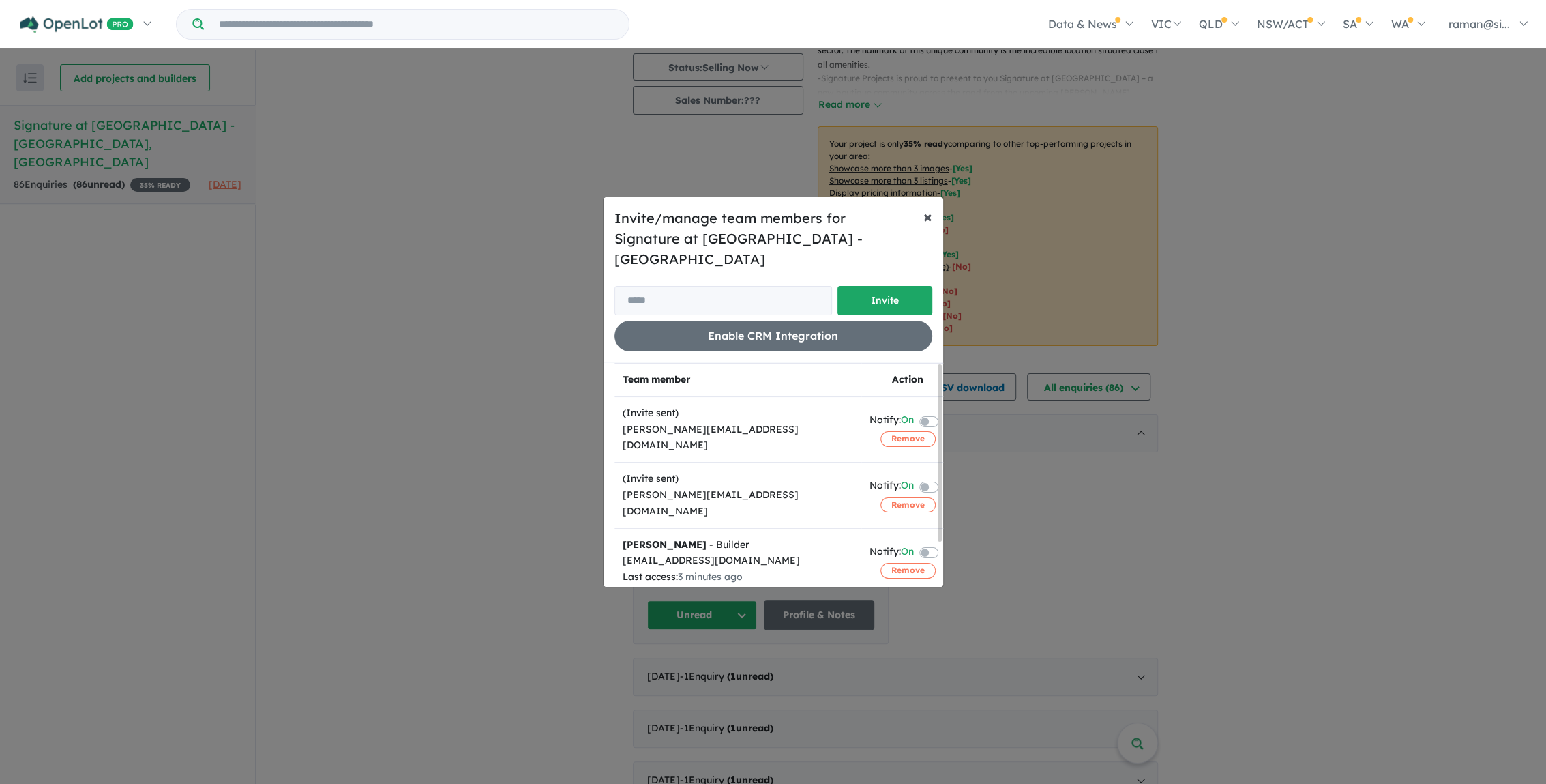
click at [929, 220] on span "×" at bounding box center [928, 216] width 9 height 20
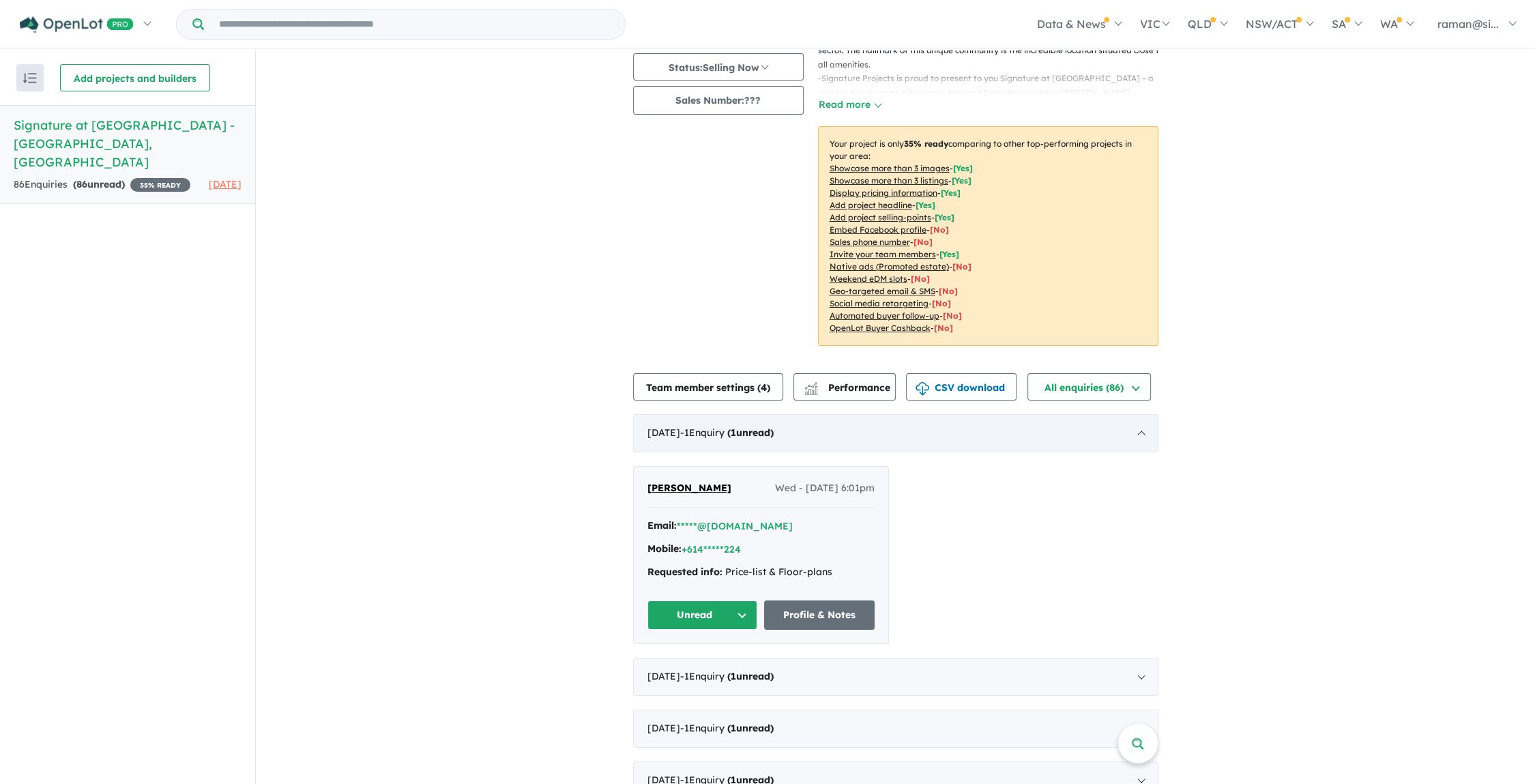
click at [774, 427] on strong "( 1 unread)" at bounding box center [751, 433] width 46 height 12
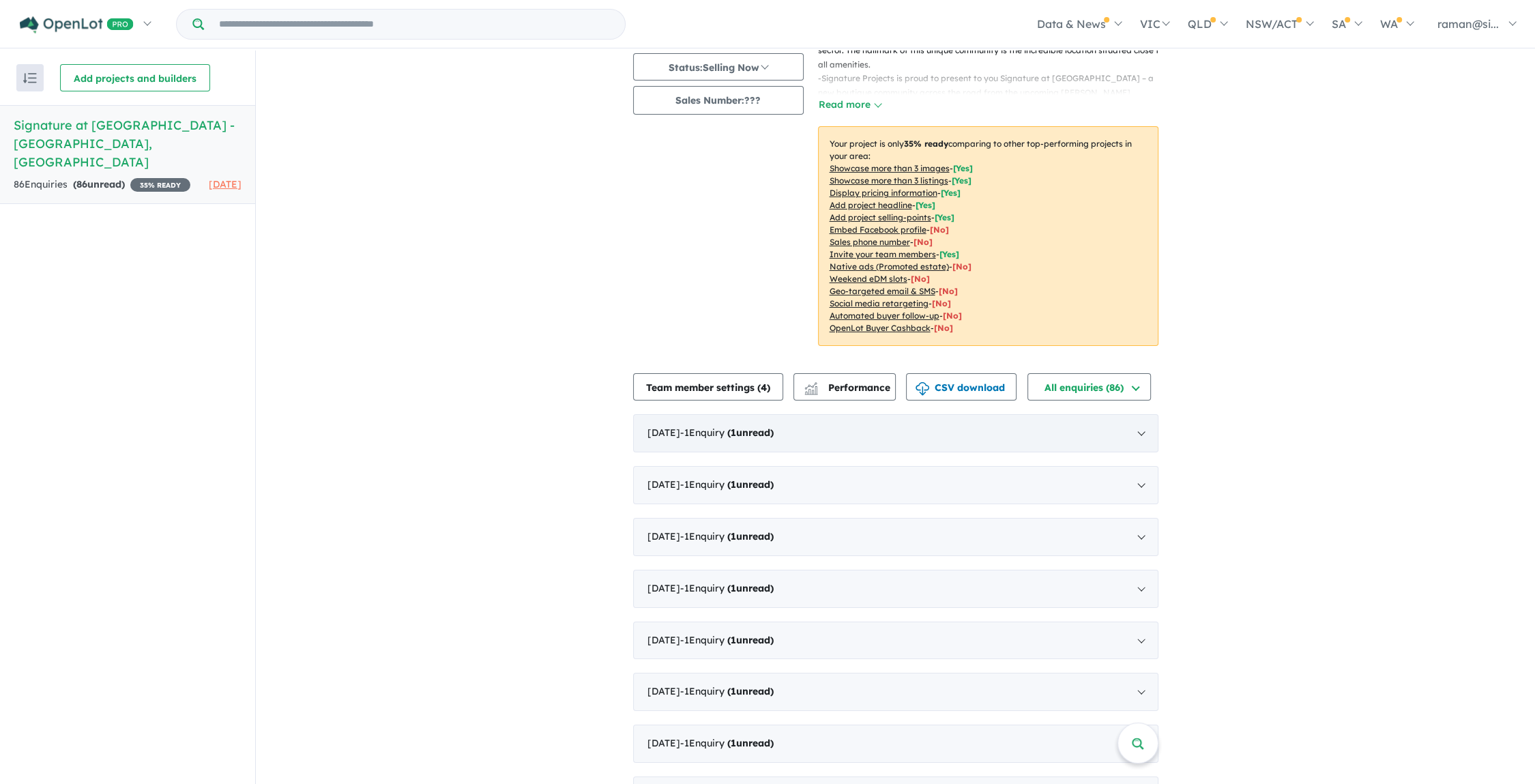
click at [774, 427] on strong "( 1 unread)" at bounding box center [751, 433] width 46 height 12
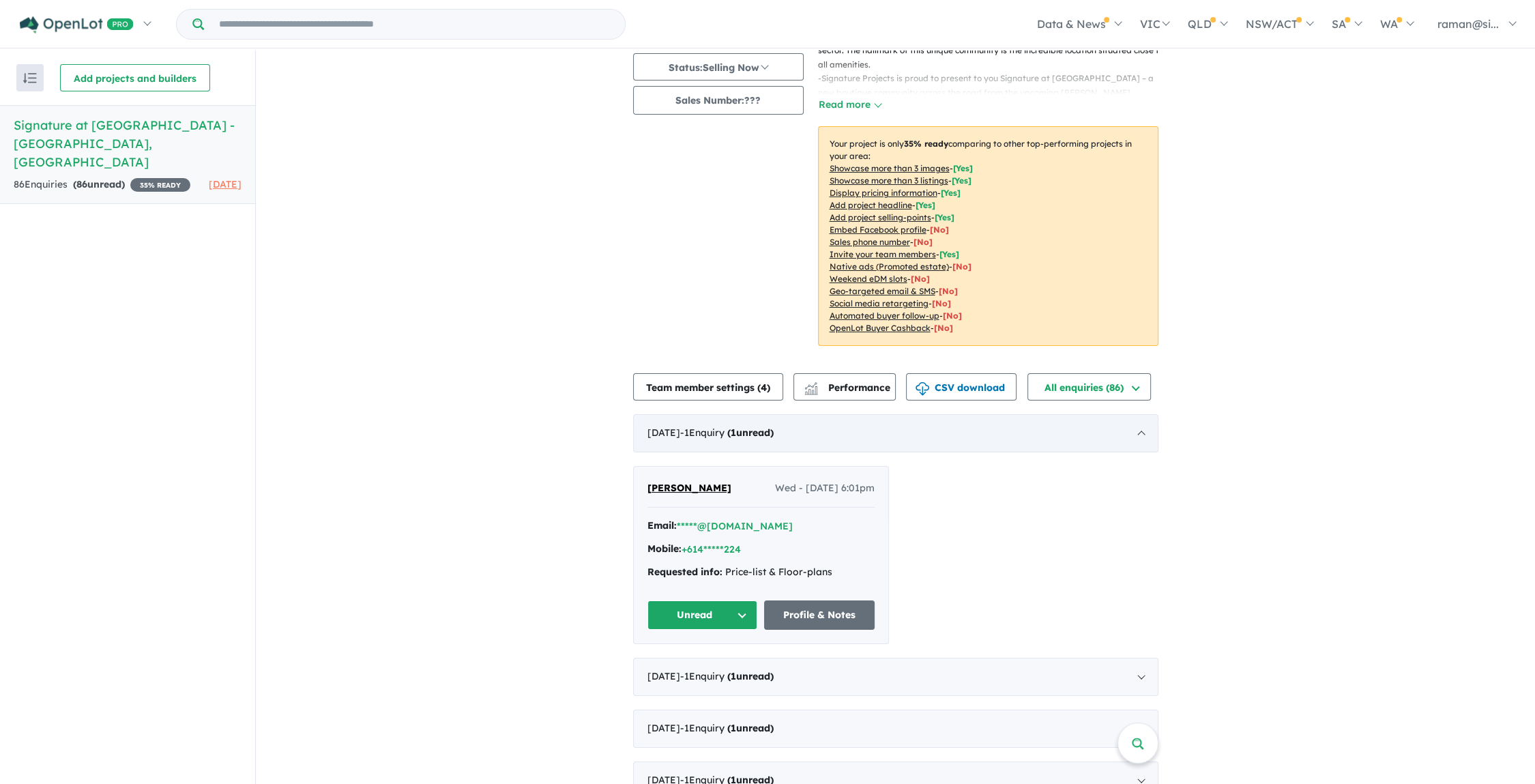
scroll to position [2, 0]
click at [787, 419] on div "April 2025 - 1 Enquir y ( 1 unread)" at bounding box center [896, 431] width 525 height 38
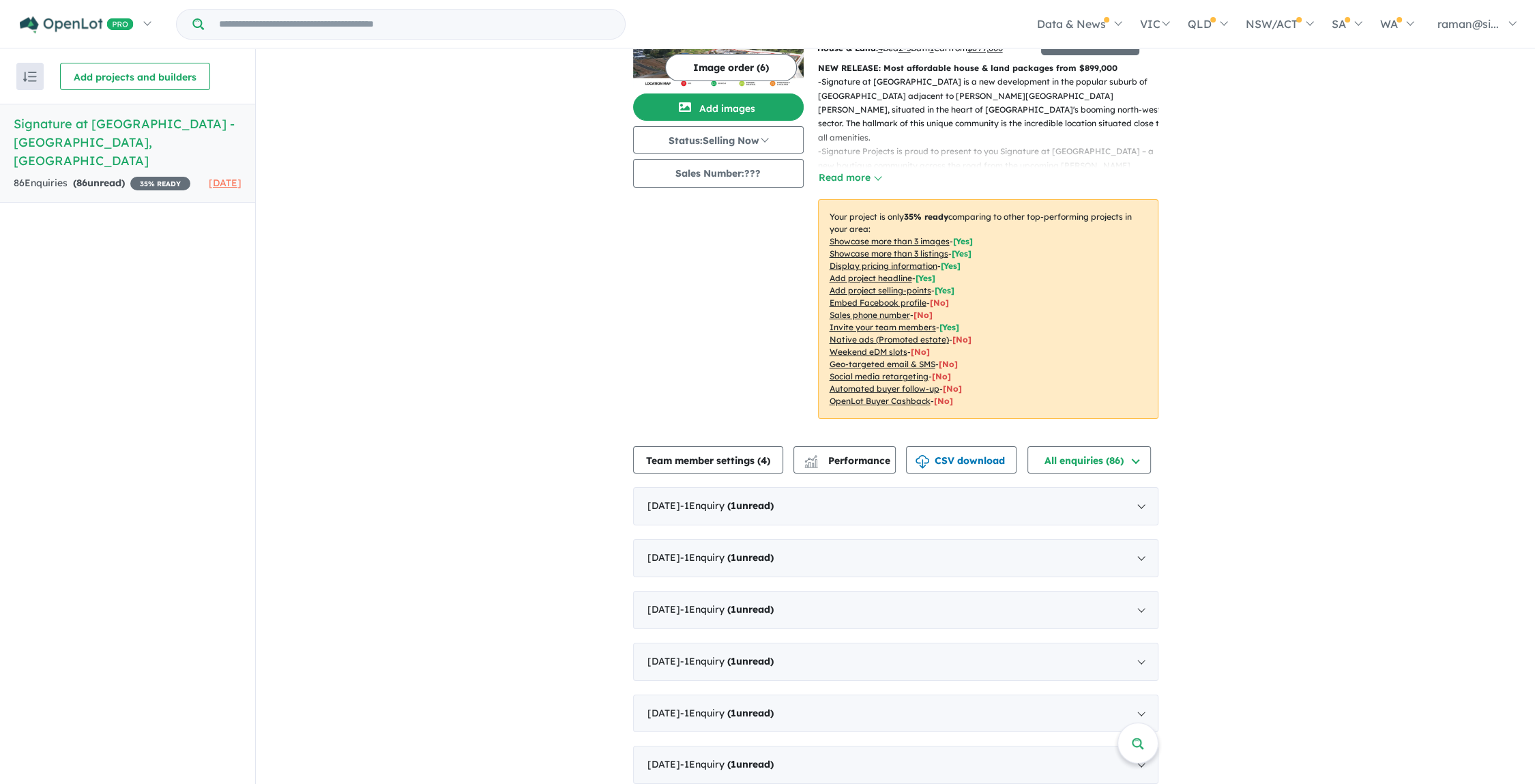
scroll to position [0, 0]
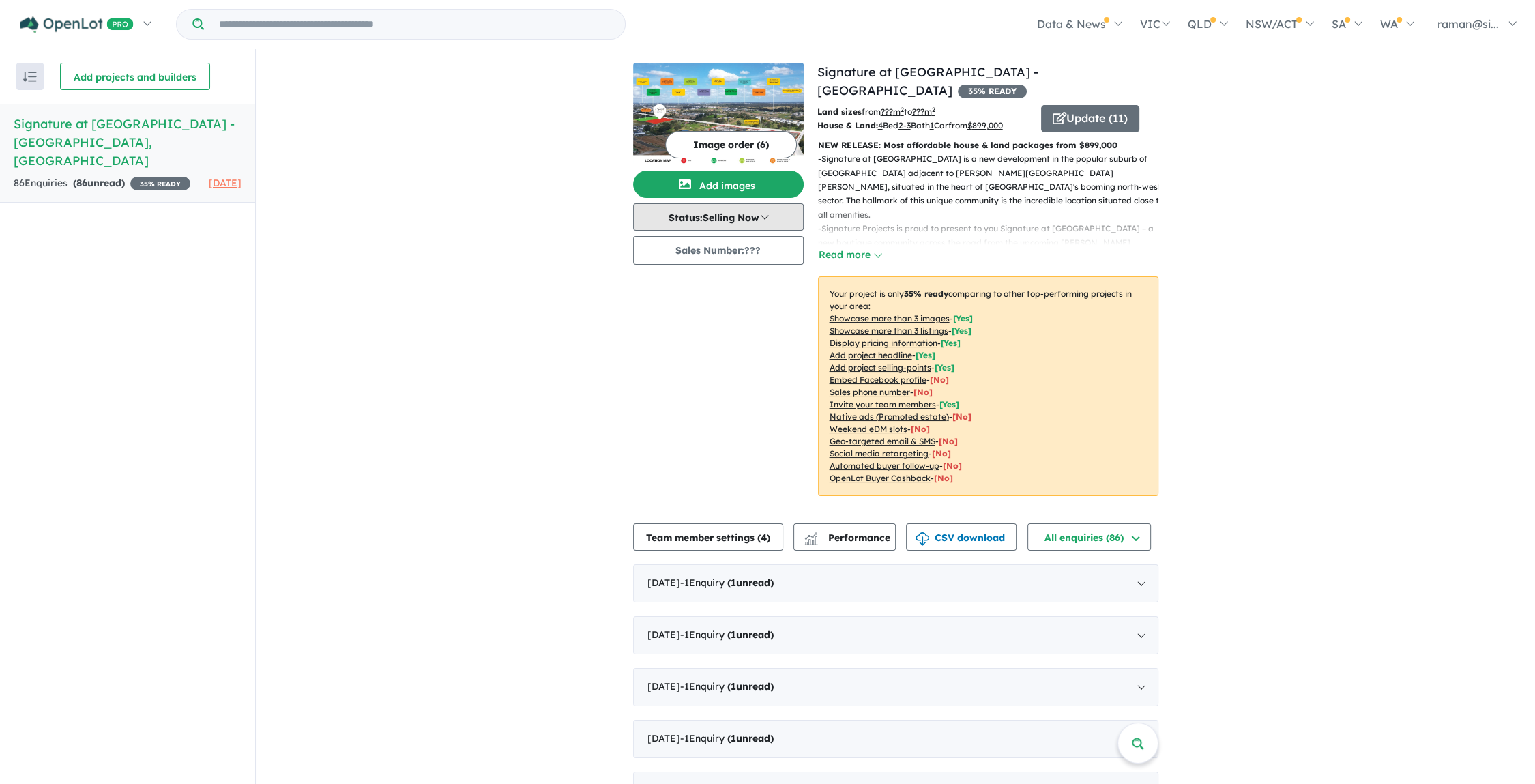
click at [690, 219] on button "Status: Selling Now" at bounding box center [719, 216] width 170 height 27
click at [1108, 107] on button "Update ( 11 )" at bounding box center [1090, 120] width 98 height 27
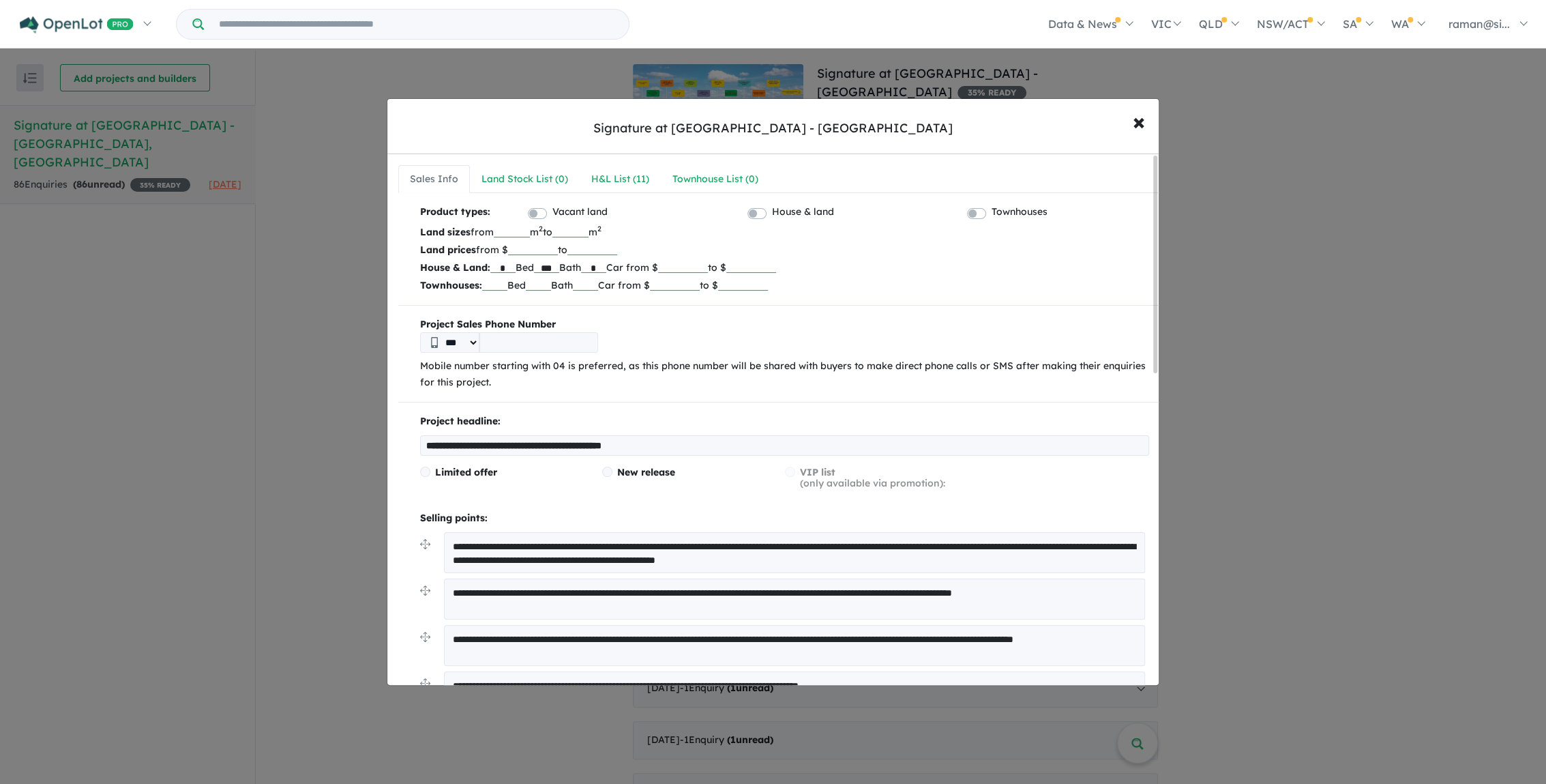
click at [806, 129] on div "Signature at [GEOGRAPHIC_DATA] - [GEOGRAPHIC_DATA]" at bounding box center [773, 129] width 359 height 18
click at [515, 182] on div "Land Stock List ( 0 )" at bounding box center [525, 179] width 87 height 16
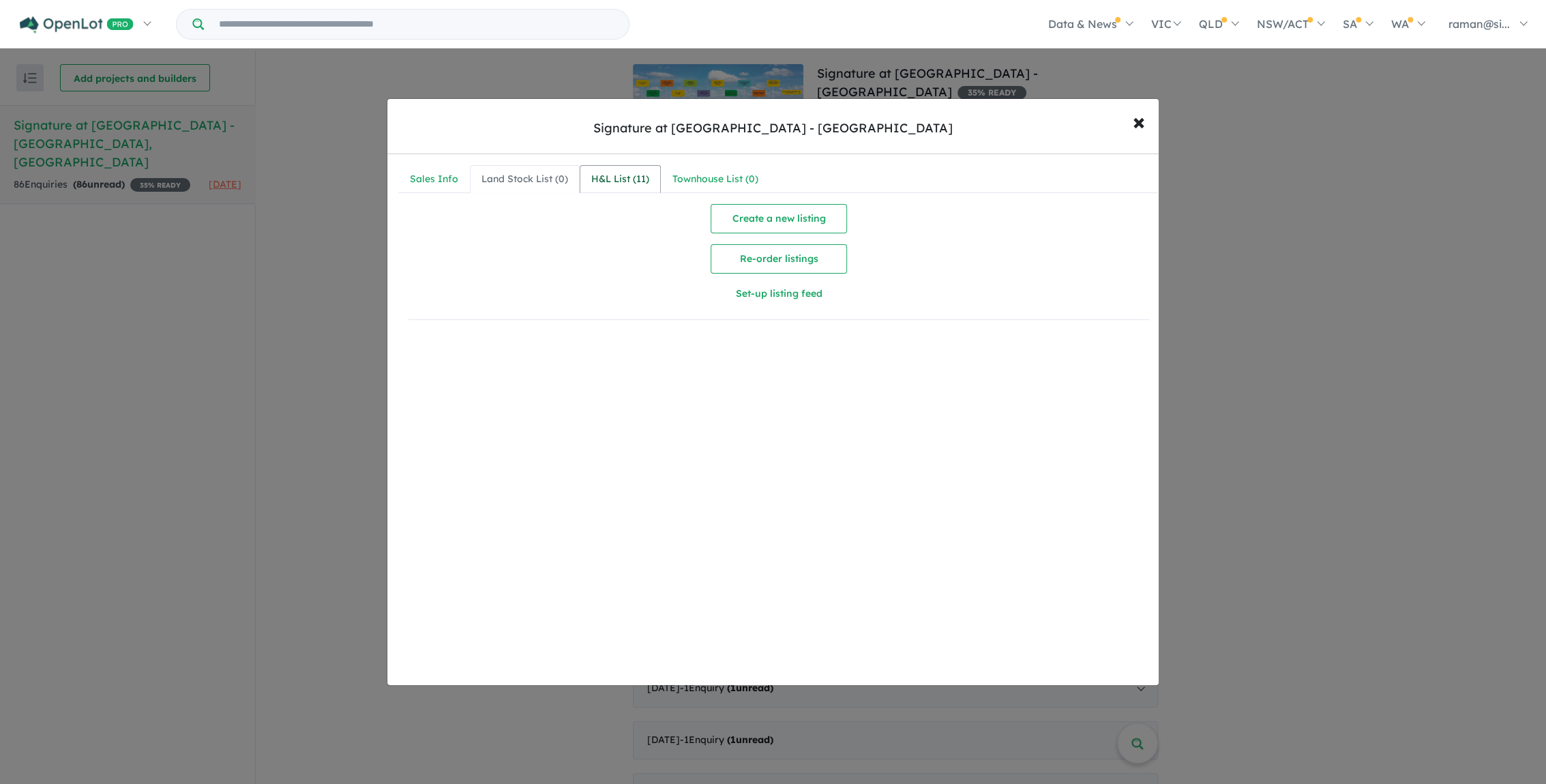
click at [616, 175] on div "H&L List ( 11 )" at bounding box center [620, 179] width 58 height 16
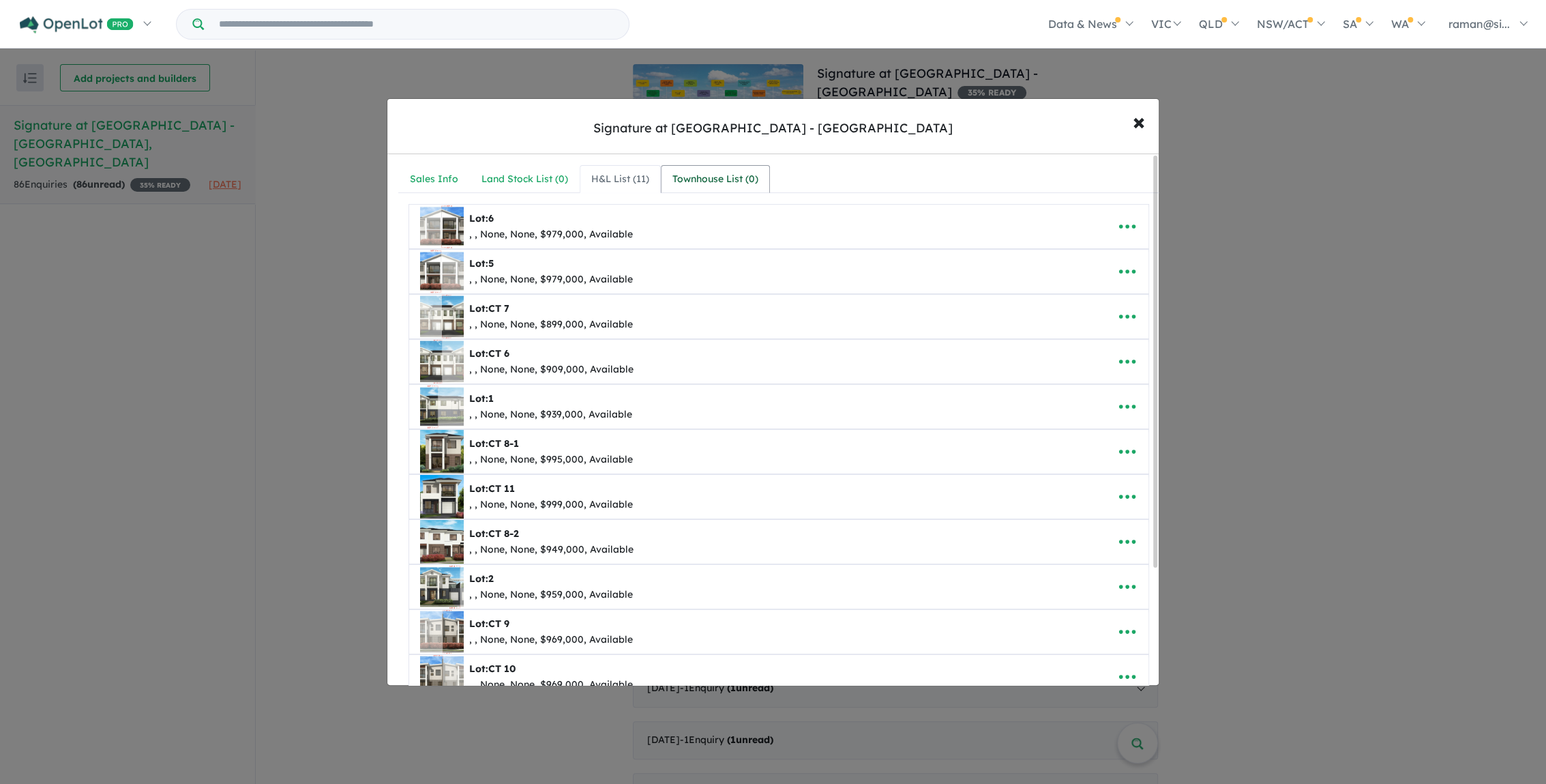
click at [710, 177] on div "Townhouse List ( 0 )" at bounding box center [715, 179] width 86 height 16
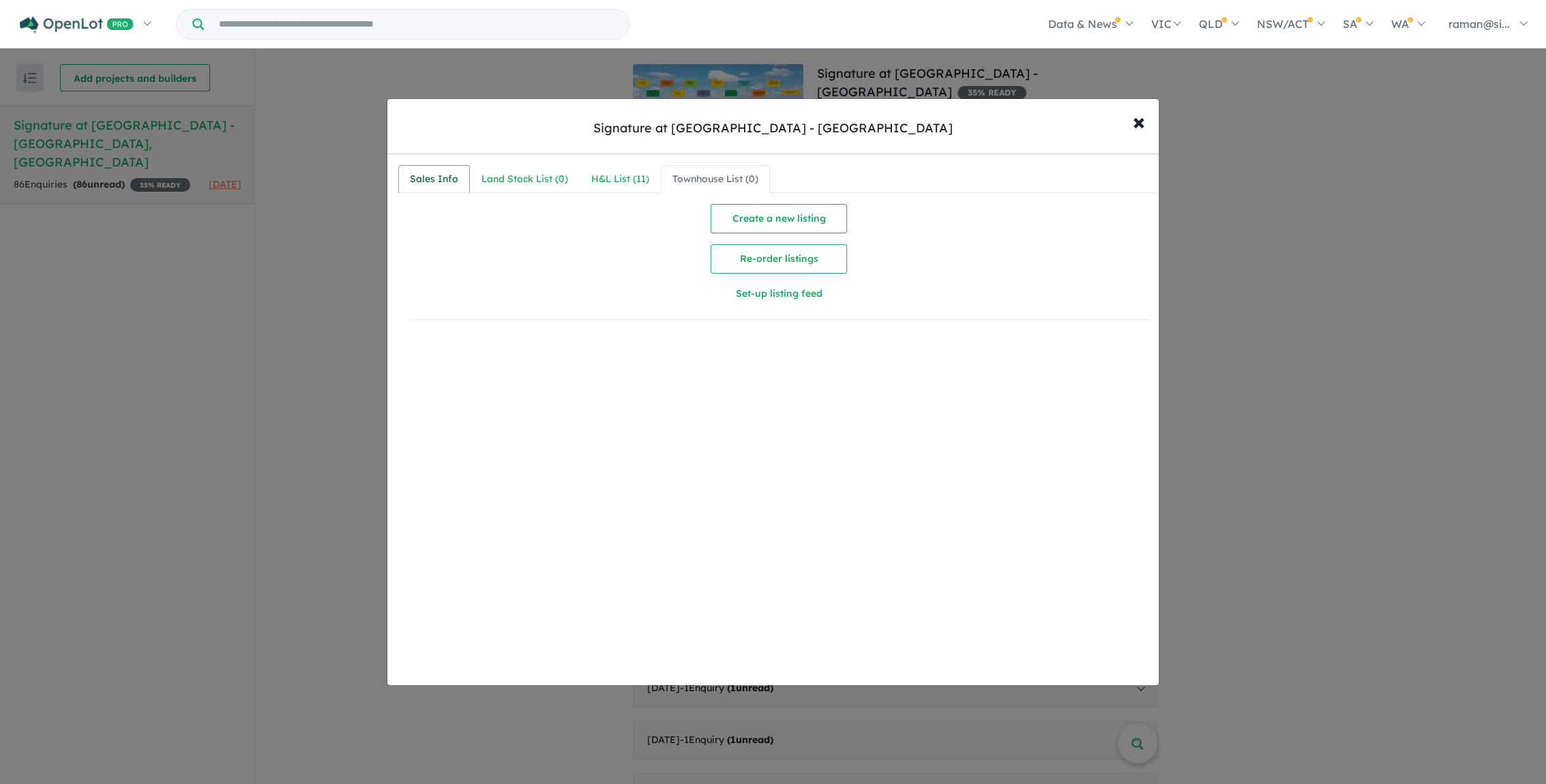
click at [451, 173] on div "Sales Info" at bounding box center [434, 179] width 49 height 16
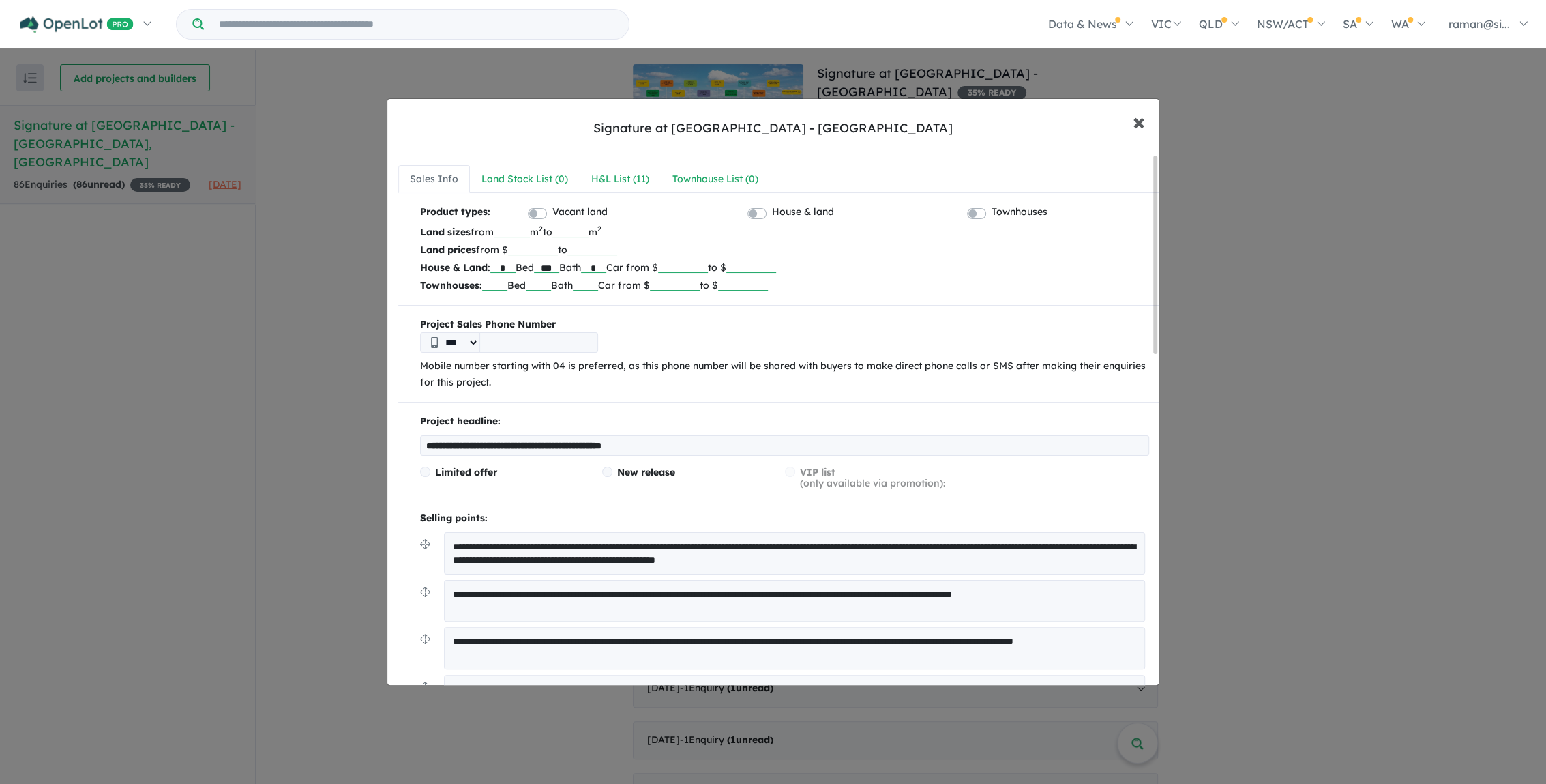
click at [1134, 122] on span "×" at bounding box center [1139, 121] width 12 height 29
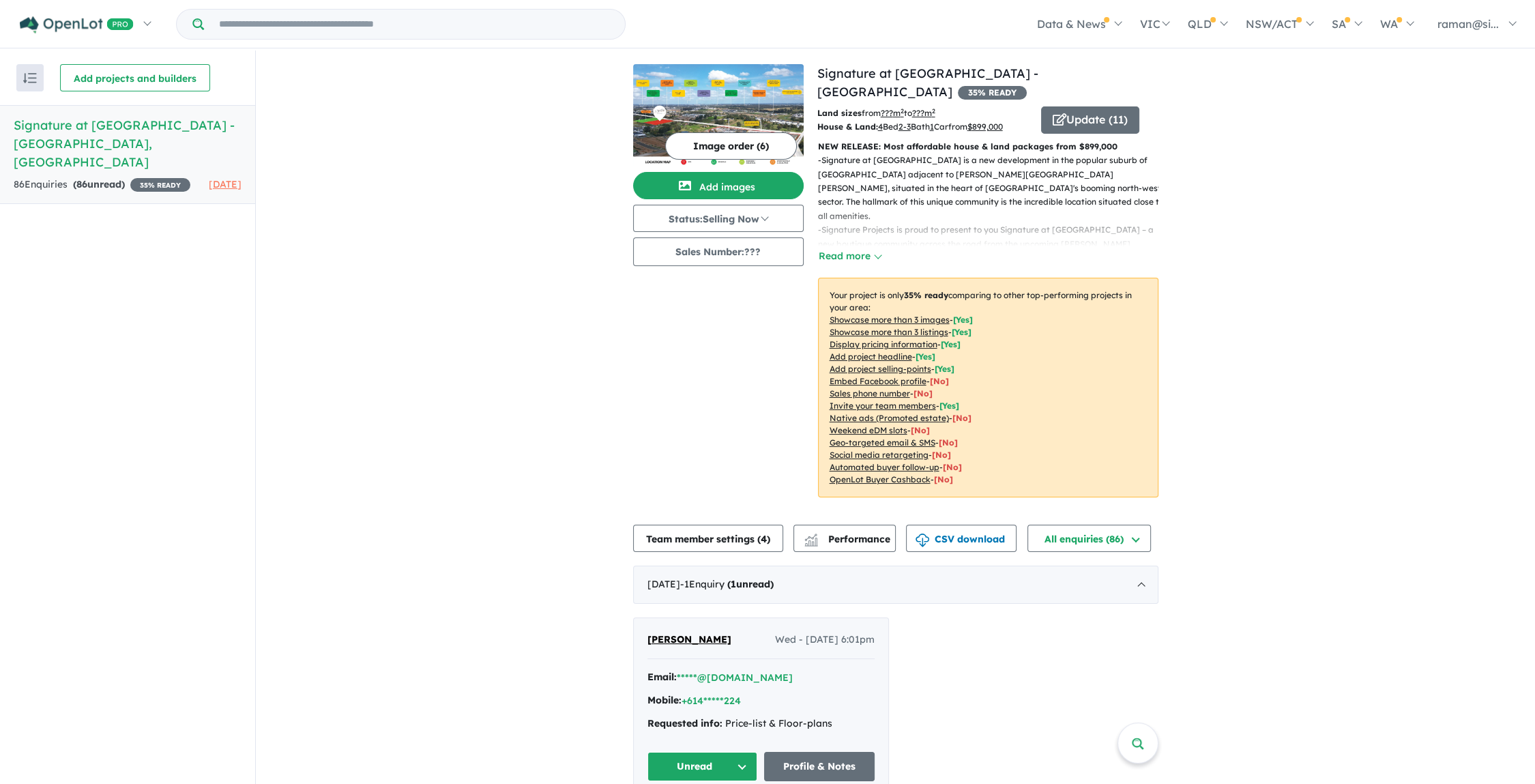
click at [1027, 86] on span "35 % READY" at bounding box center [993, 92] width 69 height 13
click at [989, 122] on u "$ 899,000" at bounding box center [985, 127] width 35 height 11
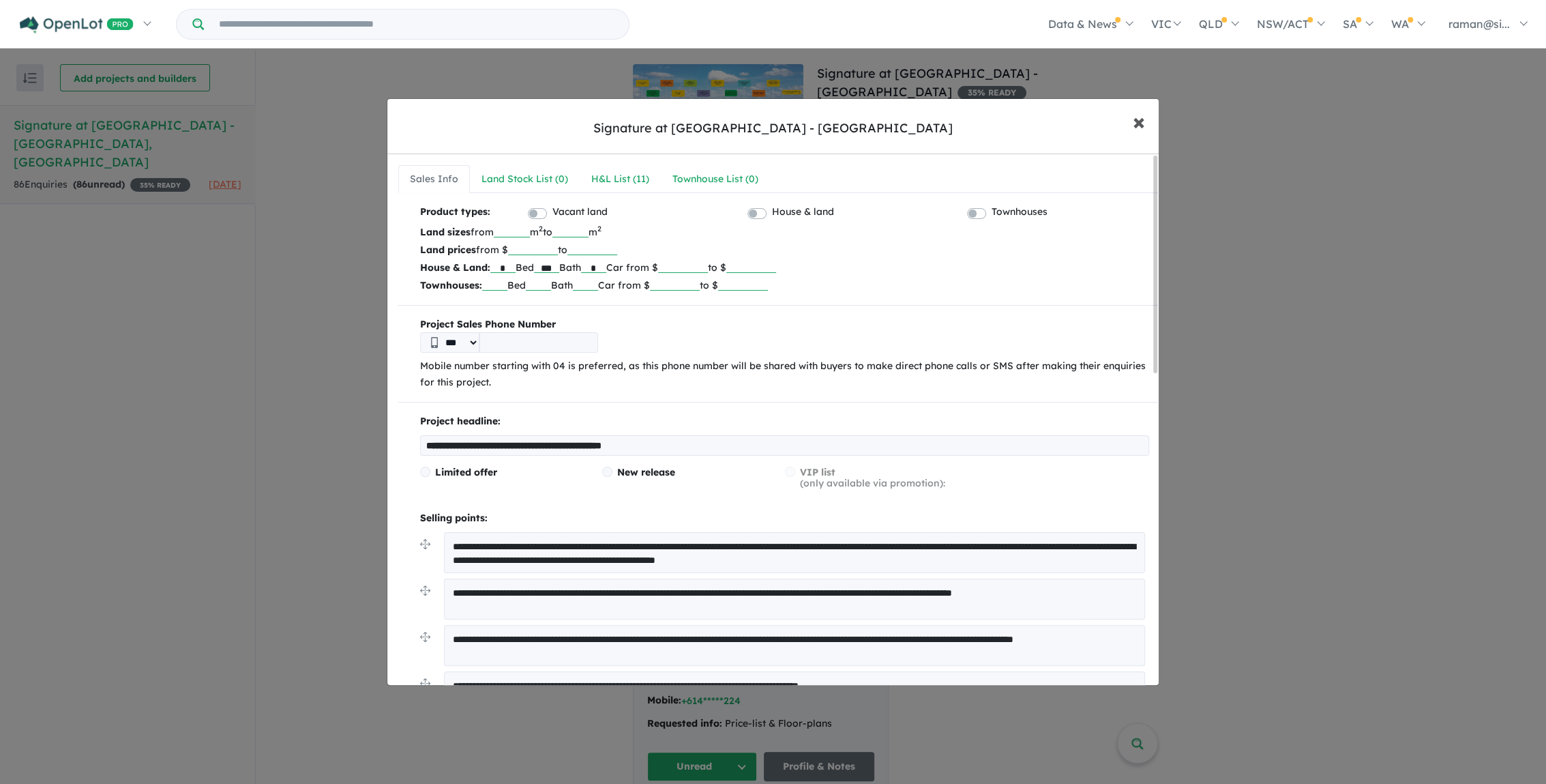
click at [1141, 117] on span "×" at bounding box center [1139, 121] width 12 height 29
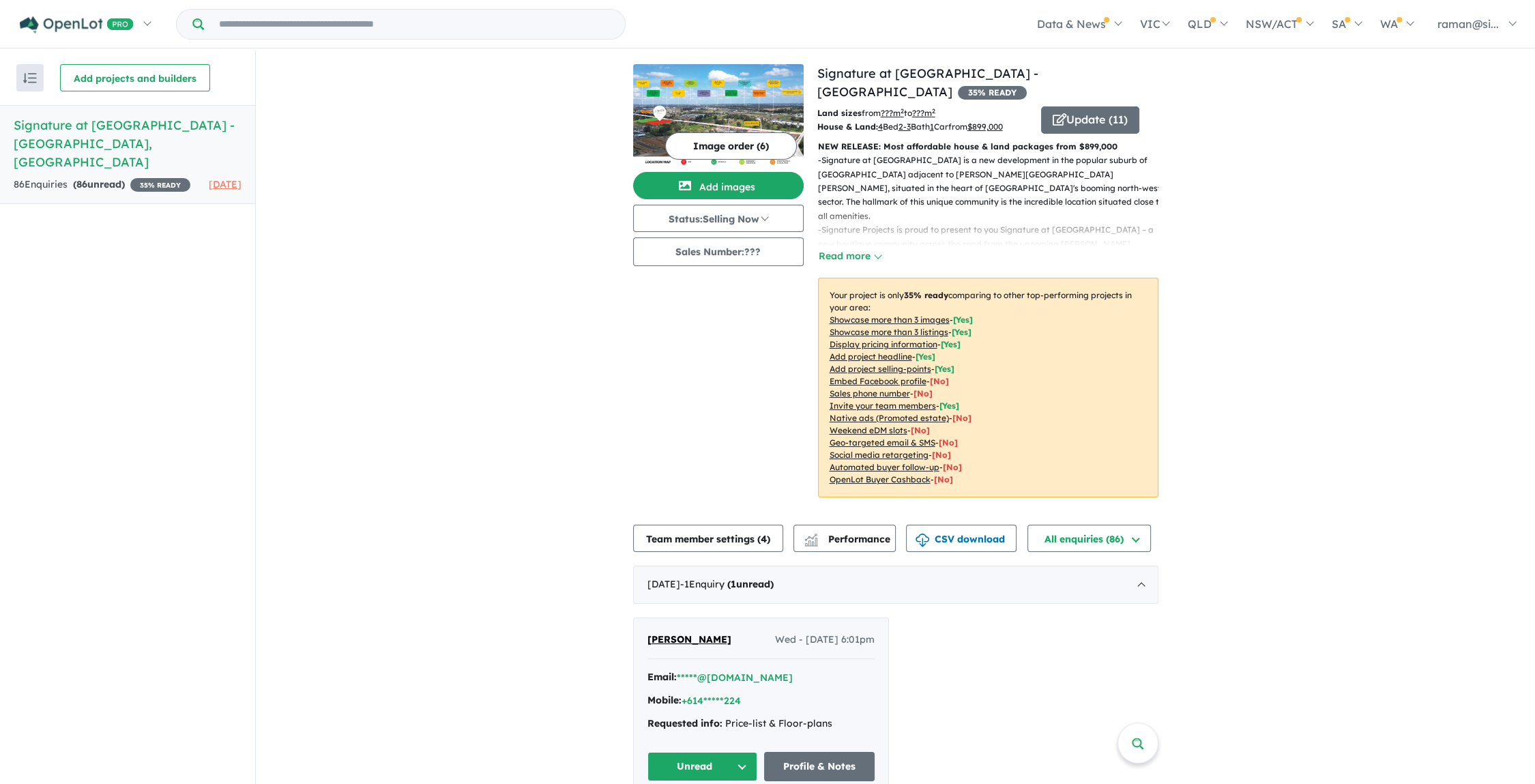
drag, startPoint x: 1425, startPoint y: 154, endPoint x: 1413, endPoint y: 160, distance: 13.4
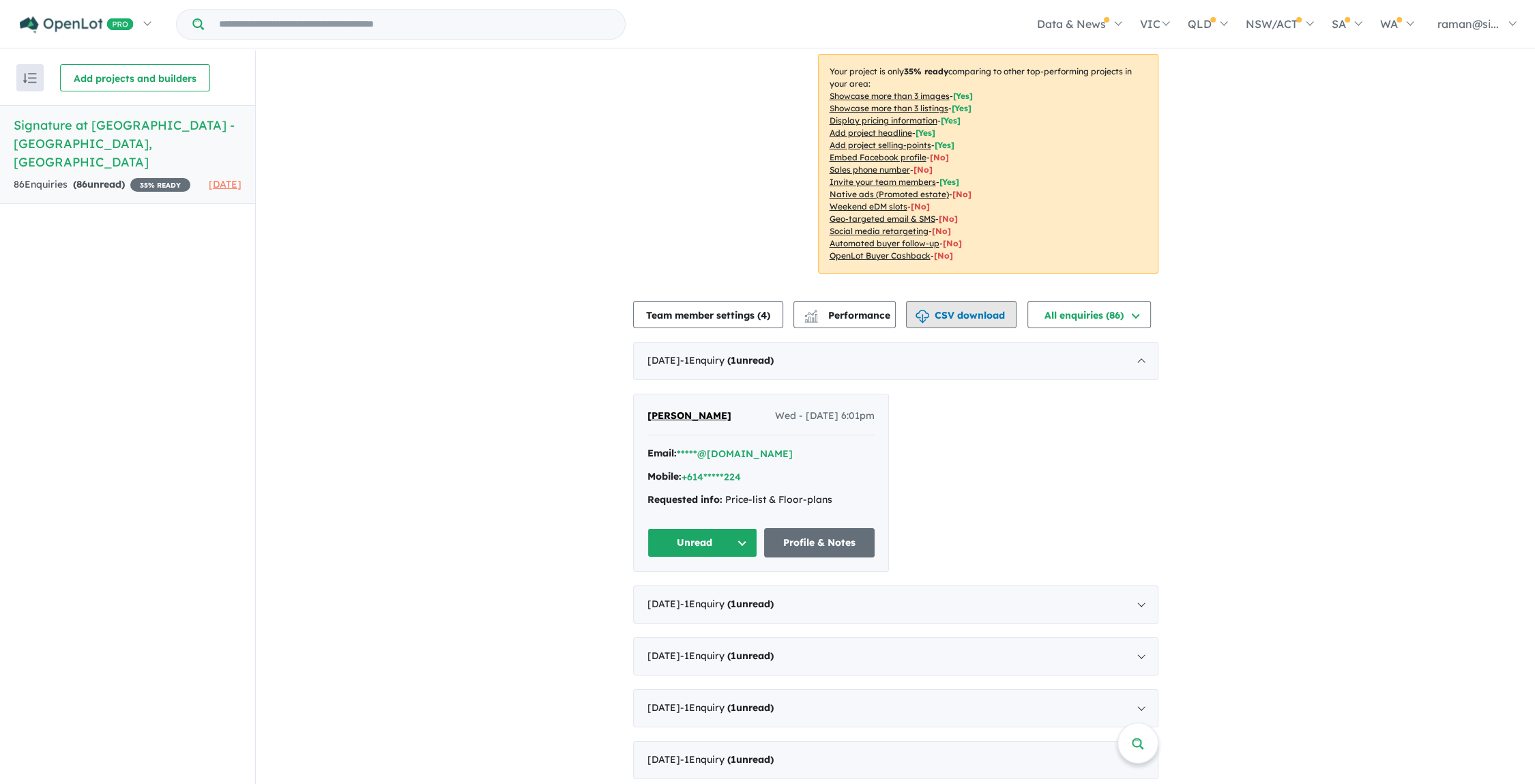
scroll to position [227, 0]
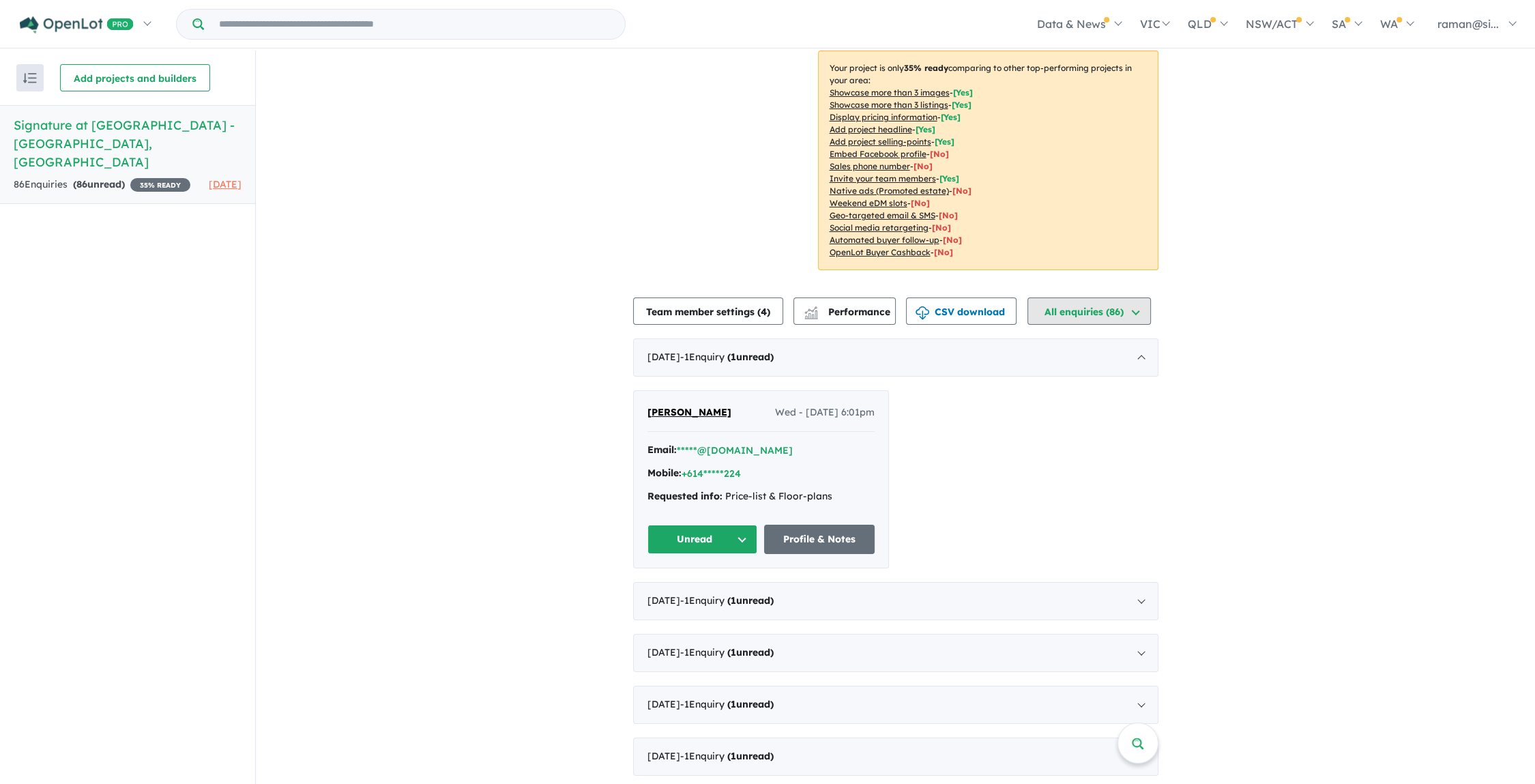
click at [1108, 299] on button "All enquiries ( 86 )" at bounding box center [1089, 310] width 123 height 27
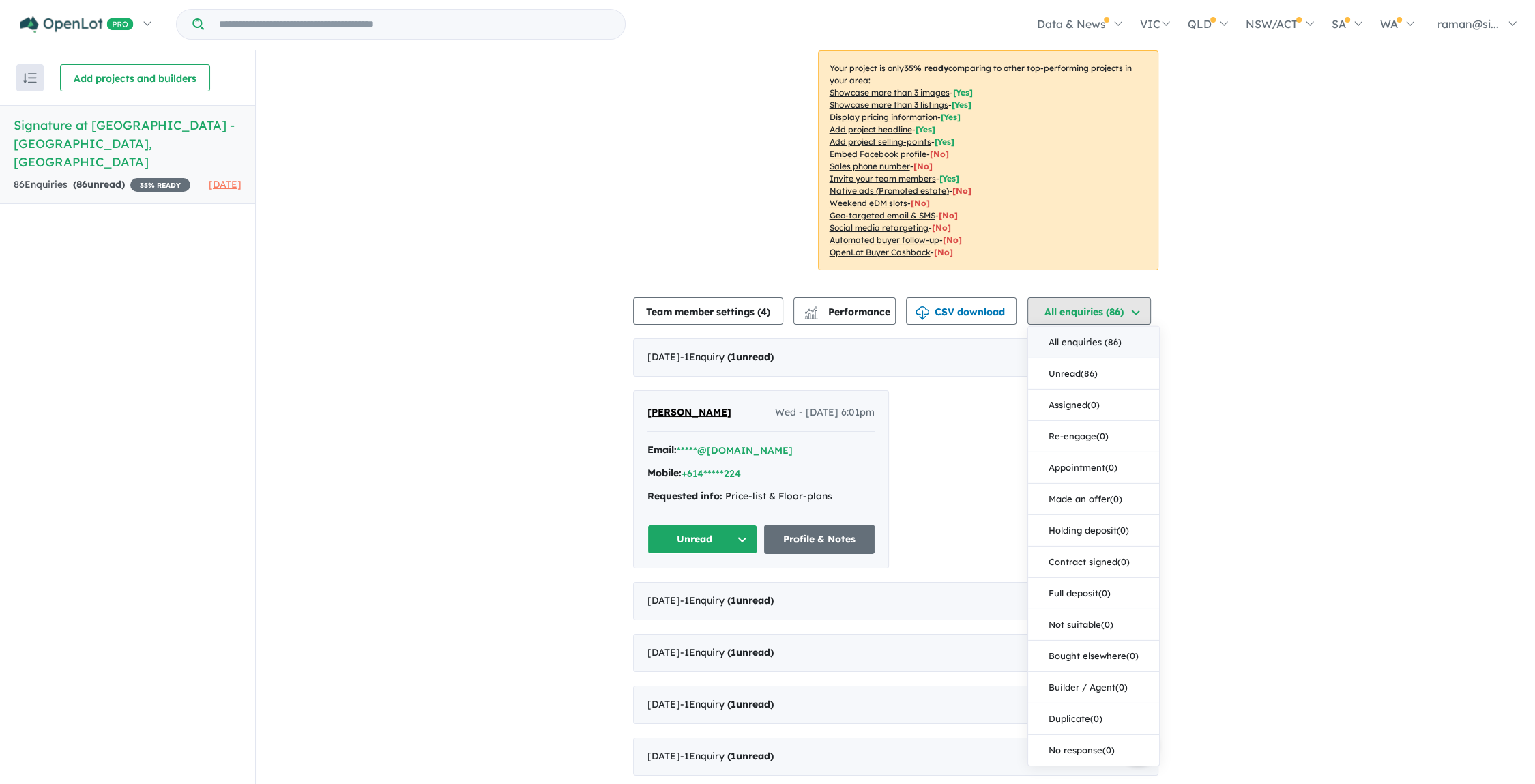
click at [1119, 297] on button "All enquiries ( 86 )" at bounding box center [1089, 310] width 123 height 27
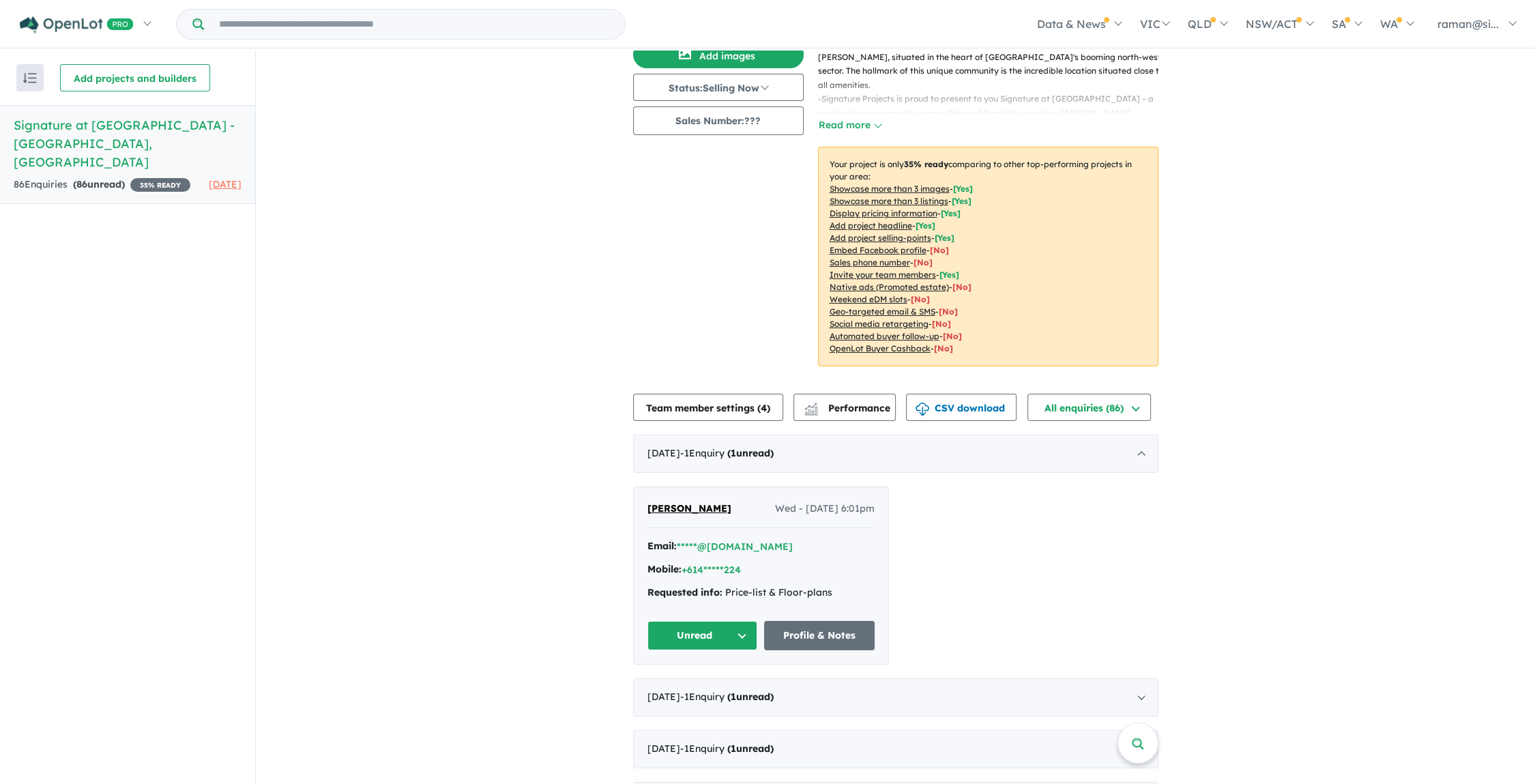
scroll to position [0, 0]
